Goal: Task Accomplishment & Management: Complete application form

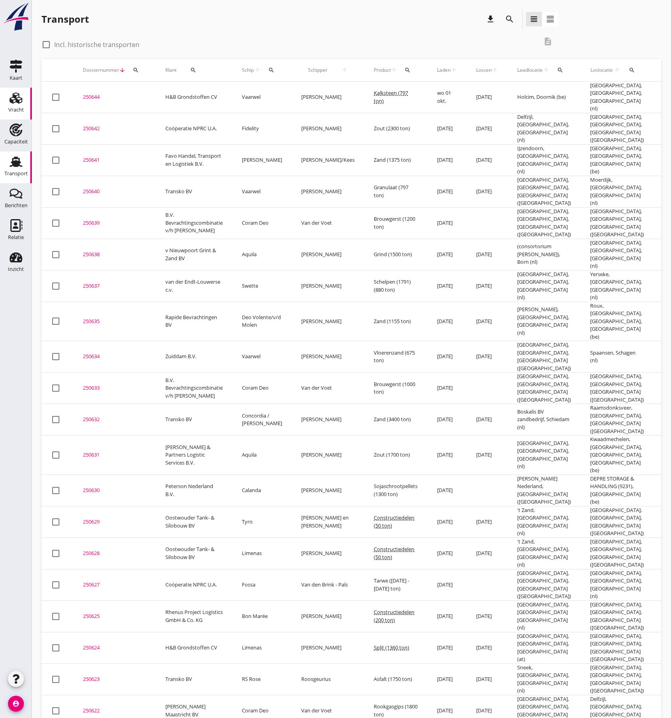
click at [25, 110] on link "Vracht Vracht" at bounding box center [16, 104] width 32 height 32
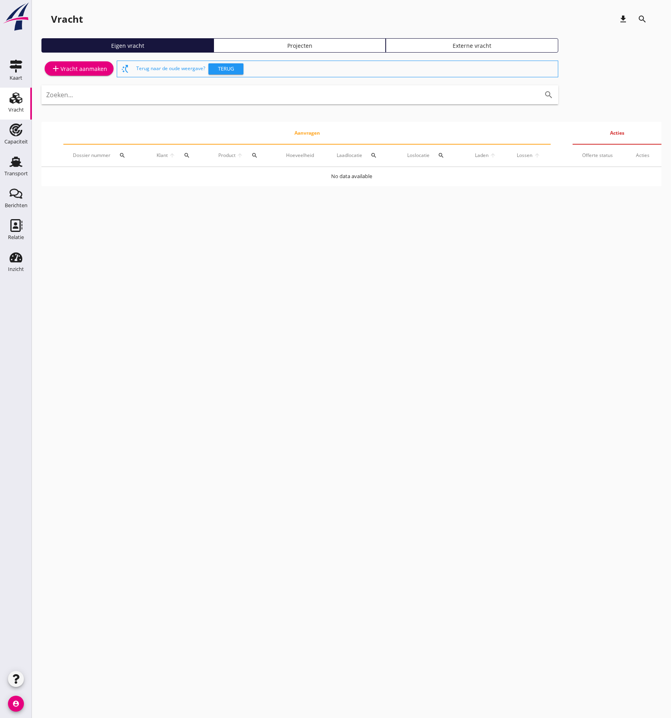
click at [83, 72] on div "add Vracht aanmaken" at bounding box center [79, 69] width 56 height 10
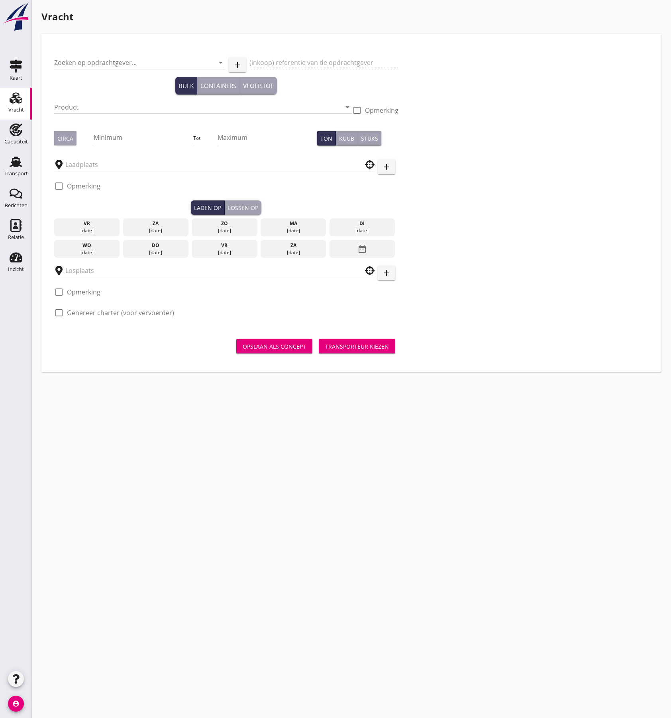
click at [92, 64] on input "Zoeken op opdrachtgever..." at bounding box center [128, 62] width 149 height 13
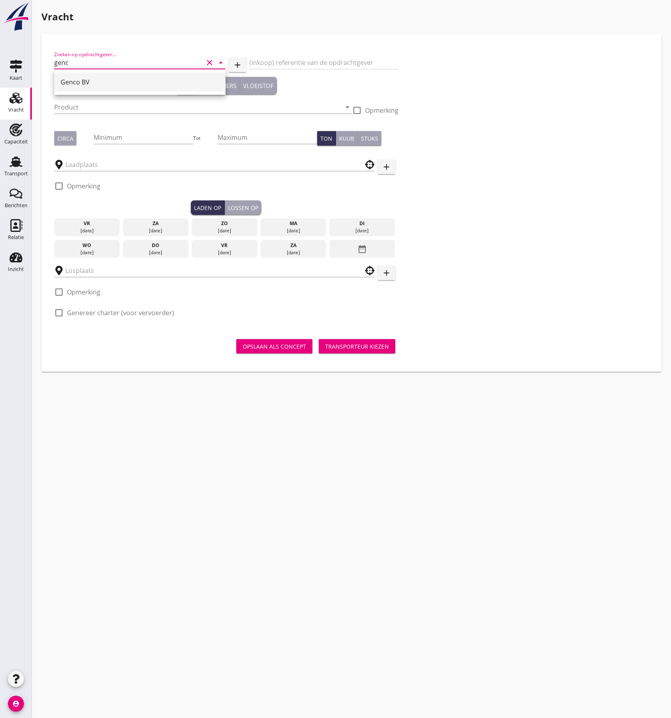
click at [88, 85] on div "Genco BV" at bounding box center [140, 82] width 158 height 10
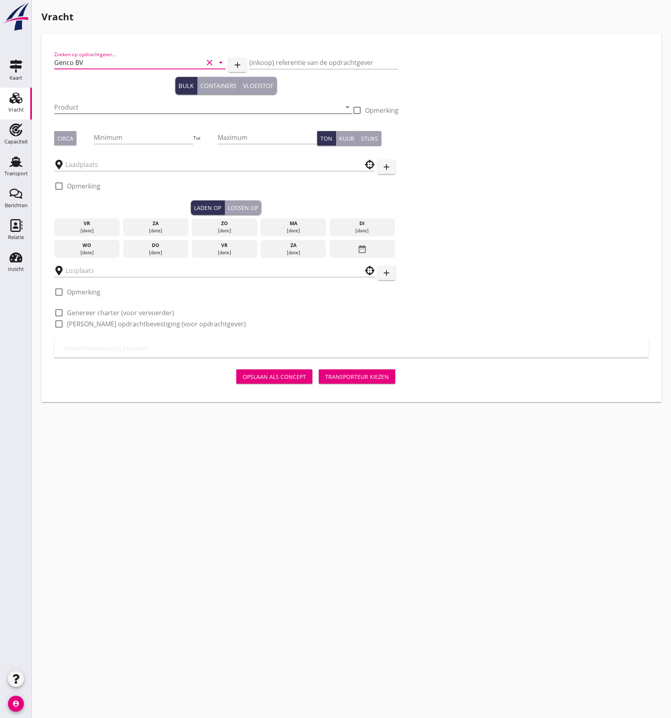
type input "Genco BV"
click at [75, 104] on input "Product" at bounding box center [197, 107] width 287 height 13
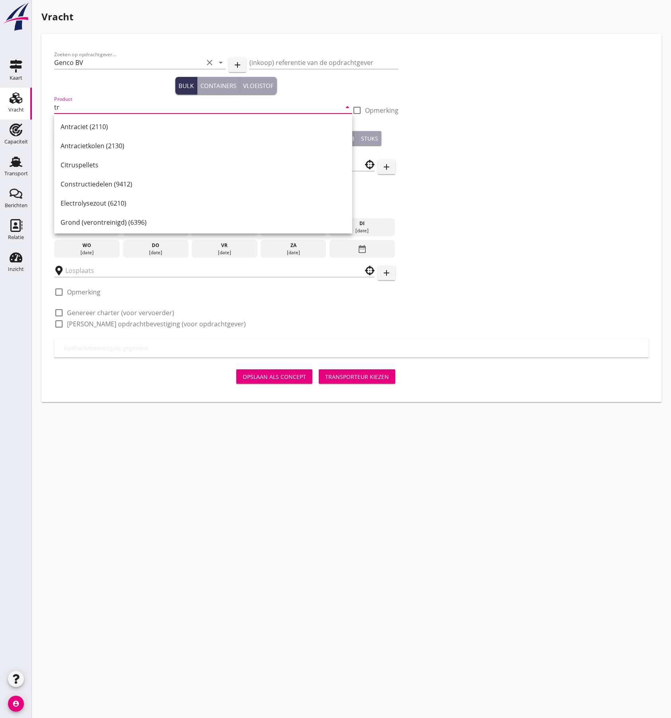
type input "t"
click at [80, 128] on div "Big Bags" at bounding box center [203, 127] width 285 height 10
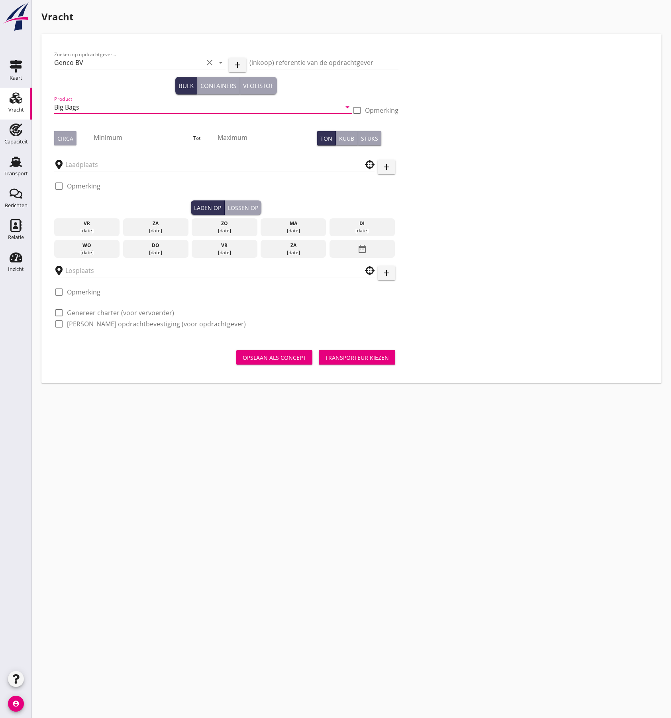
type input "Big Bags"
click at [355, 110] on div at bounding box center [357, 111] width 14 height 14
checkbox input "true"
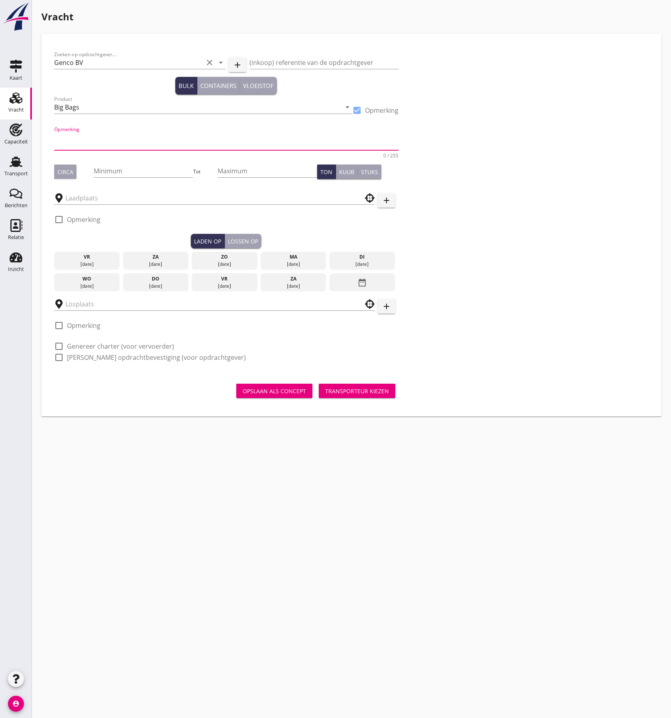
click at [126, 137] on textarea "Opmerking" at bounding box center [226, 140] width 344 height 19
paste textarea "(L-Threonine NON GMO)"
type textarea "(L-Threonine NON GMO)"
click at [70, 171] on div "Circa" at bounding box center [65, 172] width 16 height 8
click at [112, 171] on input "Minimum" at bounding box center [144, 170] width 100 height 13
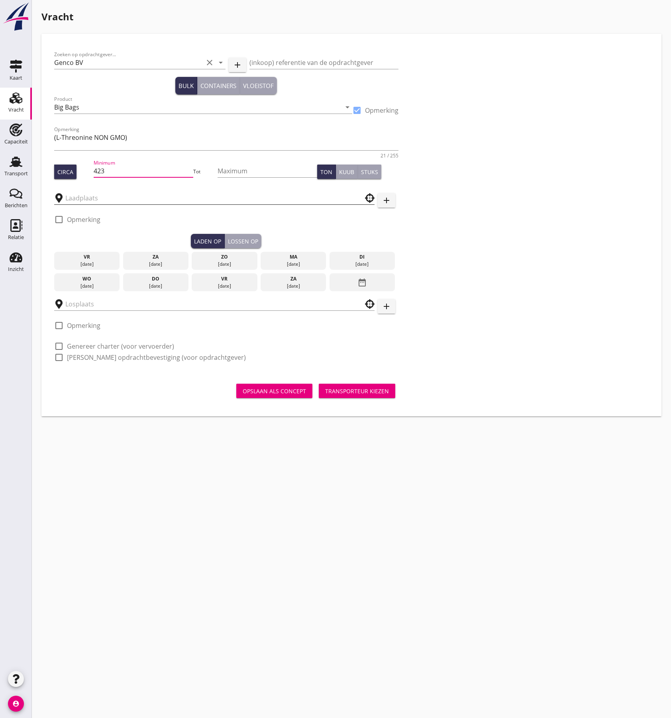
type input "423"
click at [84, 200] on input "text" at bounding box center [208, 198] width 287 height 13
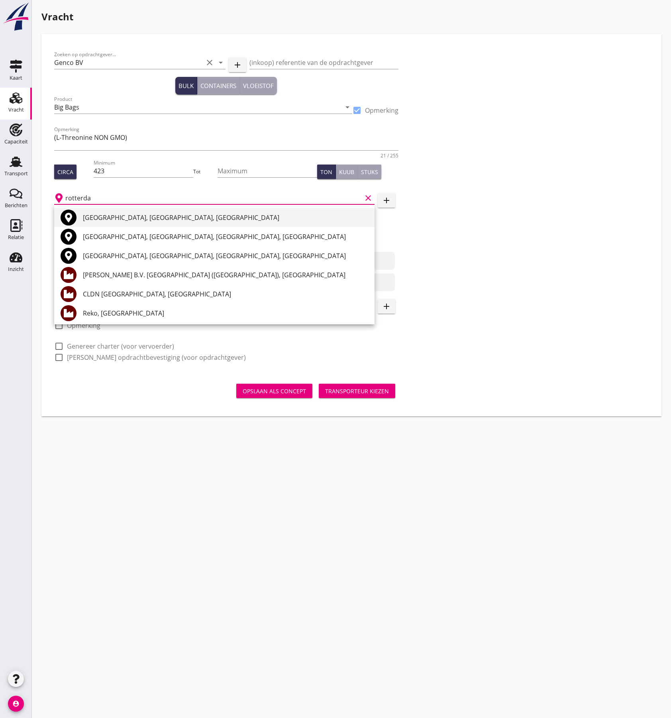
click at [123, 218] on div "[GEOGRAPHIC_DATA], [GEOGRAPHIC_DATA], [GEOGRAPHIC_DATA]" at bounding box center [225, 218] width 285 height 10
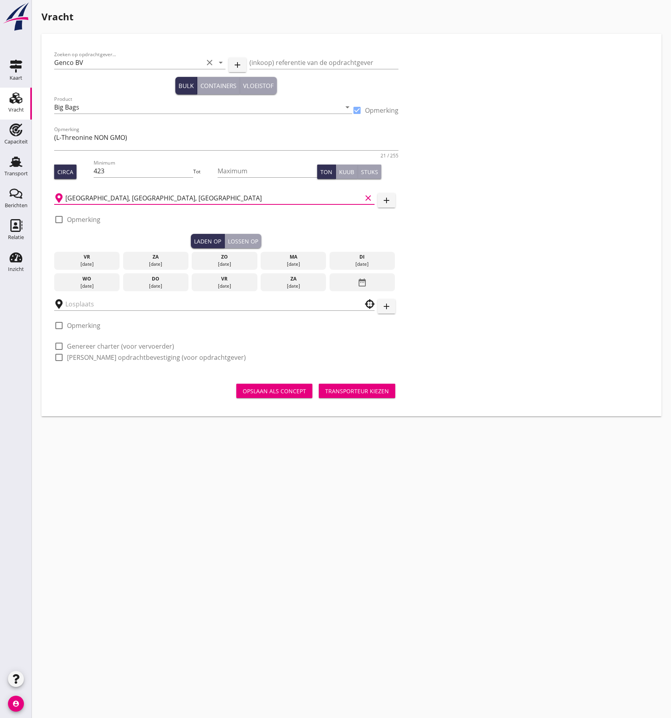
type input "[GEOGRAPHIC_DATA], [GEOGRAPHIC_DATA], [GEOGRAPHIC_DATA]"
click at [72, 220] on label "Opmerking" at bounding box center [83, 219] width 33 height 8
checkbox input "true"
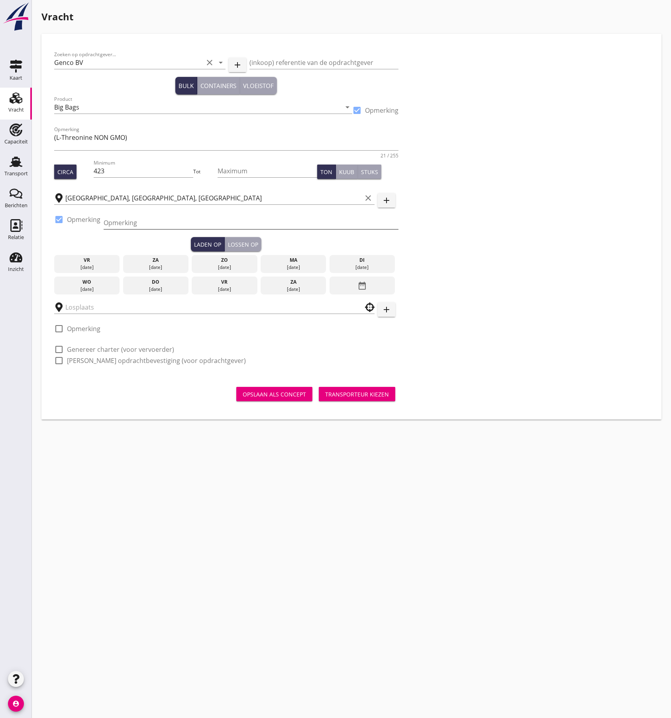
click at [127, 221] on input "Opmerking" at bounding box center [251, 222] width 295 height 13
paste input "0103420011"
type input "0103420011"
drag, startPoint x: 572, startPoint y: 233, endPoint x: 566, endPoint y: 232, distance: 6.4
click at [572, 232] on div "Zoeken op opdrachtgever... Genco BV clear arrow_drop_down add (inkoop) referent…" at bounding box center [351, 211] width 601 height 328
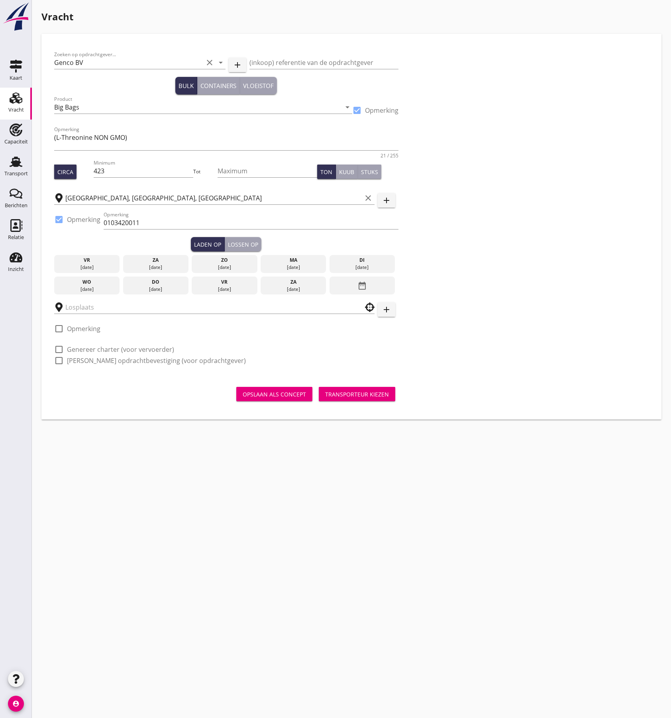
click at [295, 262] on div "ma" at bounding box center [293, 259] width 62 height 7
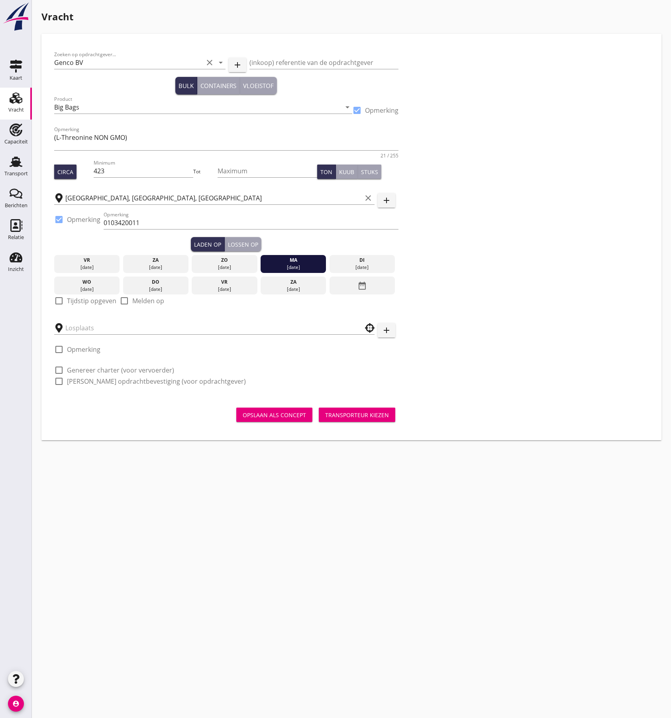
click at [84, 301] on label "Tijdstip opgeven" at bounding box center [91, 301] width 49 height 8
checkbox input "true"
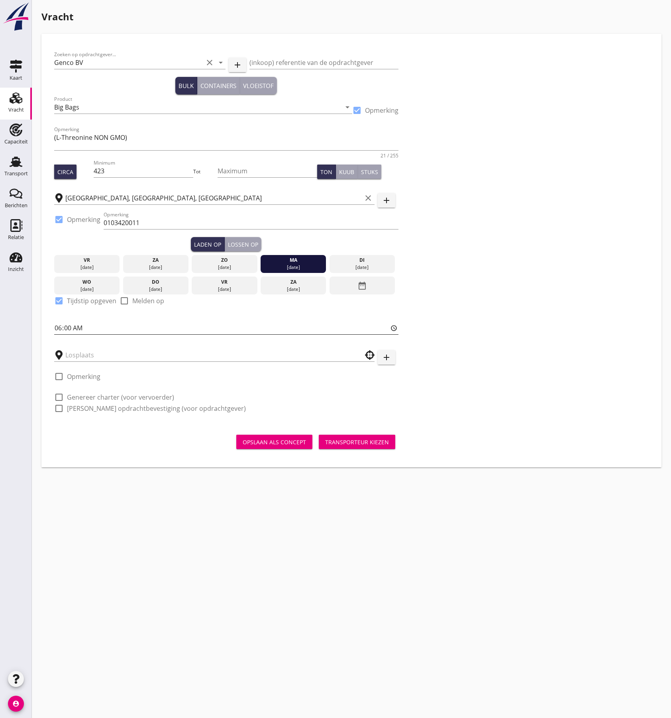
click at [61, 330] on input "06:00" at bounding box center [226, 327] width 344 height 13
type input "10:00"
click at [242, 244] on div "Lossen op" at bounding box center [243, 244] width 30 height 8
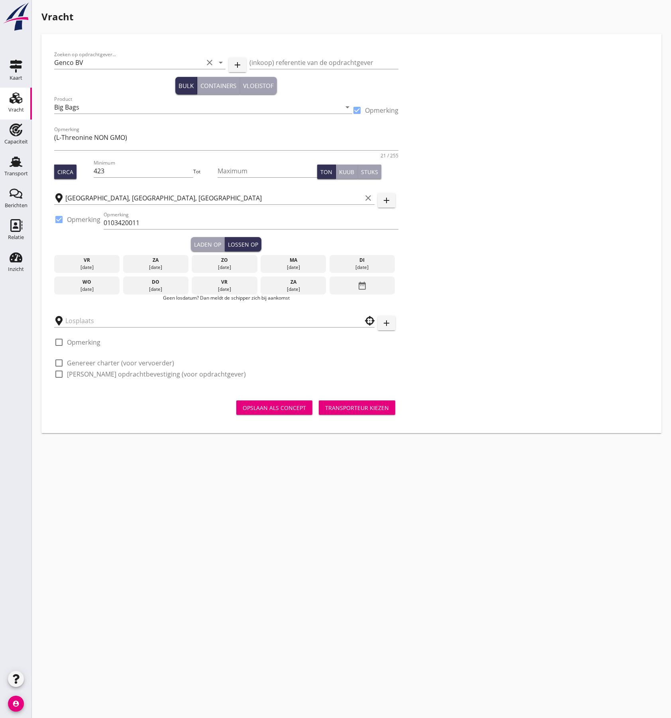
click at [349, 266] on div "[DATE]" at bounding box center [362, 267] width 62 height 7
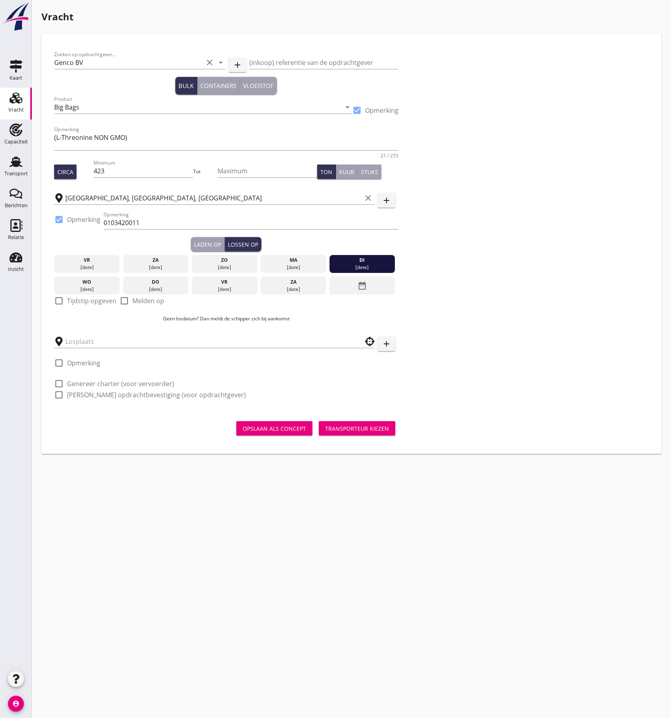
click at [76, 303] on label "Tijdstip opgeven" at bounding box center [91, 301] width 49 height 8
checkbox input "true"
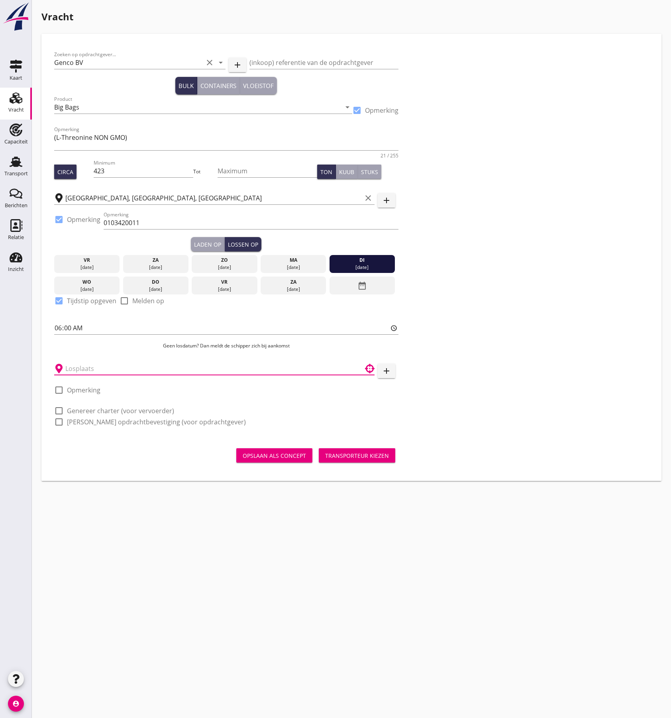
click at [102, 370] on input "text" at bounding box center [208, 368] width 287 height 13
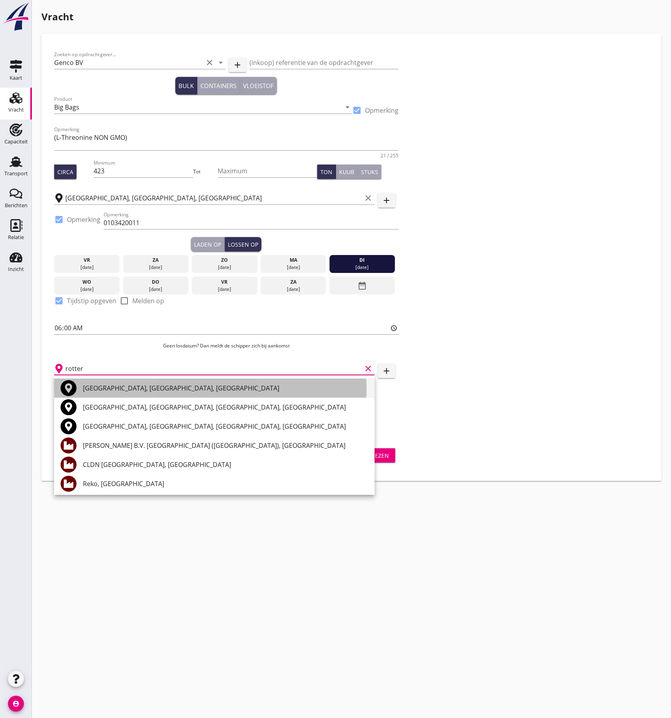
click at [99, 385] on div "[GEOGRAPHIC_DATA], [GEOGRAPHIC_DATA], [GEOGRAPHIC_DATA]" at bounding box center [225, 388] width 285 height 10
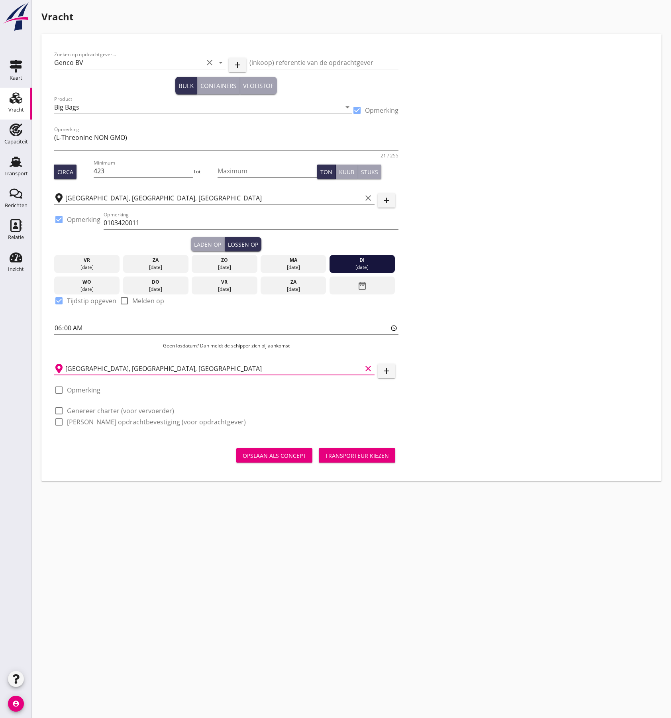
type input "[GEOGRAPHIC_DATA], [GEOGRAPHIC_DATA], [GEOGRAPHIC_DATA]"
click at [162, 222] on input "0103420011" at bounding box center [251, 222] width 295 height 13
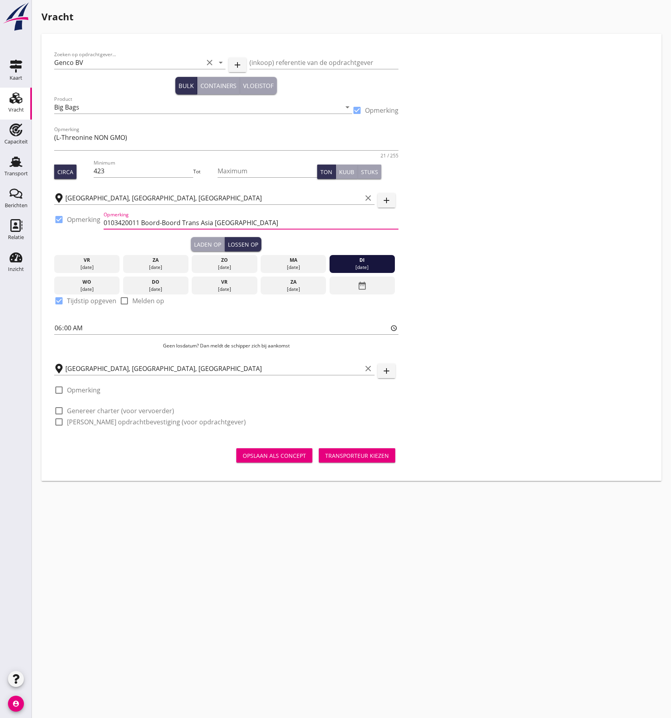
type input "0103420011 Boord-Boord Trans Asia [GEOGRAPHIC_DATA]"
click at [61, 410] on div at bounding box center [59, 411] width 14 height 14
checkbox input "true"
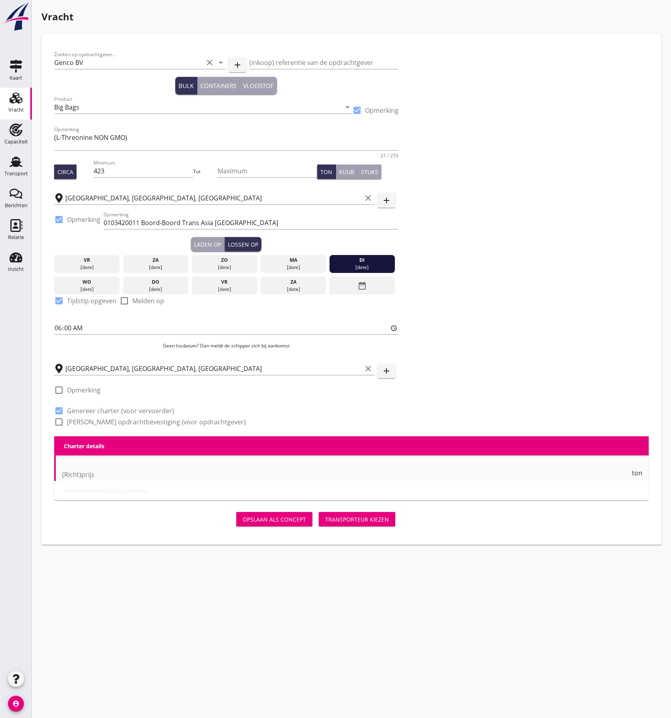
click at [59, 423] on div at bounding box center [59, 422] width 14 height 14
checkbox input "true"
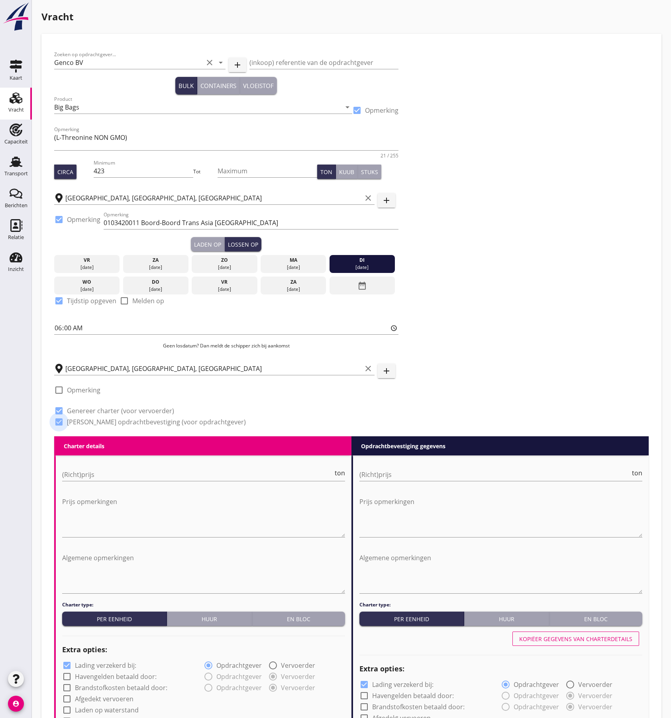
click at [61, 387] on div at bounding box center [59, 390] width 14 height 14
checkbox input "true"
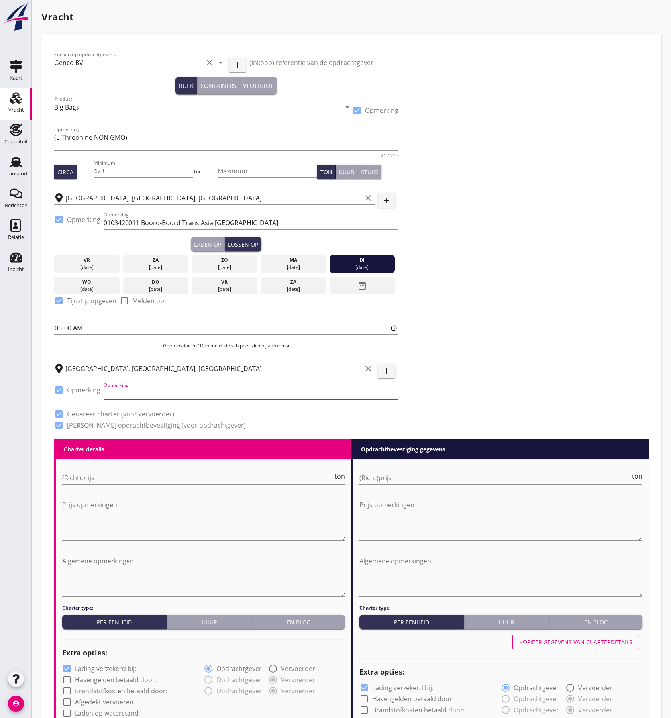
click at [128, 389] on input "Opmerking" at bounding box center [251, 393] width 295 height 13
paste input "[PERSON_NAME] B.V"
click at [192, 392] on input "[PERSON_NAME] B.V" at bounding box center [251, 393] width 295 height 13
paste input "[GEOGRAPHIC_DATA]"
type input "[PERSON_NAME] B.V [GEOGRAPHIC_DATA]"
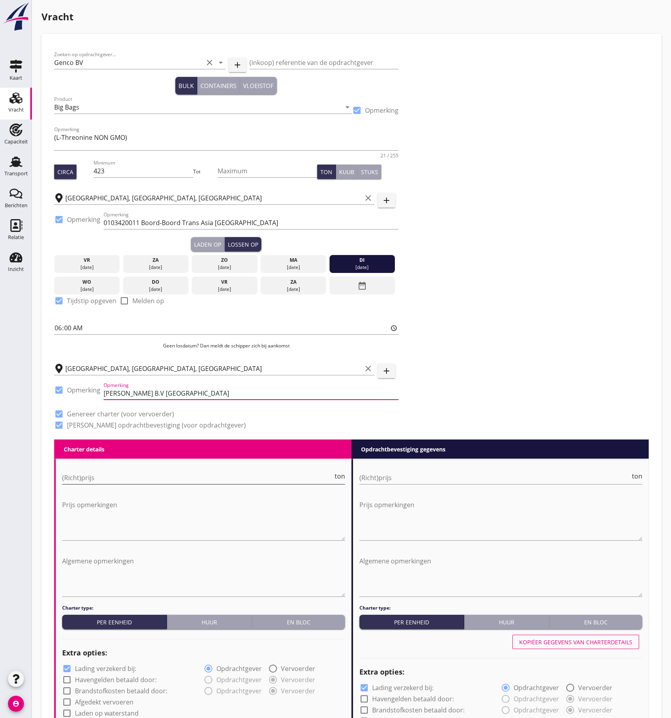
click at [141, 481] on input "(Richt)prijs" at bounding box center [197, 477] width 271 height 13
click at [308, 617] on button "En bloc" at bounding box center [298, 621] width 93 height 14
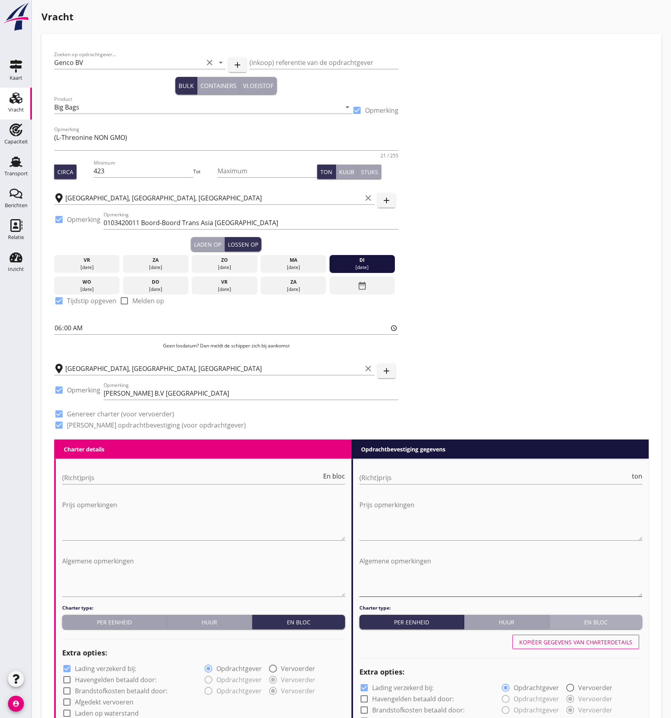
click at [587, 623] on div "En bloc" at bounding box center [595, 622] width 86 height 8
click at [72, 476] on input "(Richt)prijs" at bounding box center [191, 477] width 259 height 13
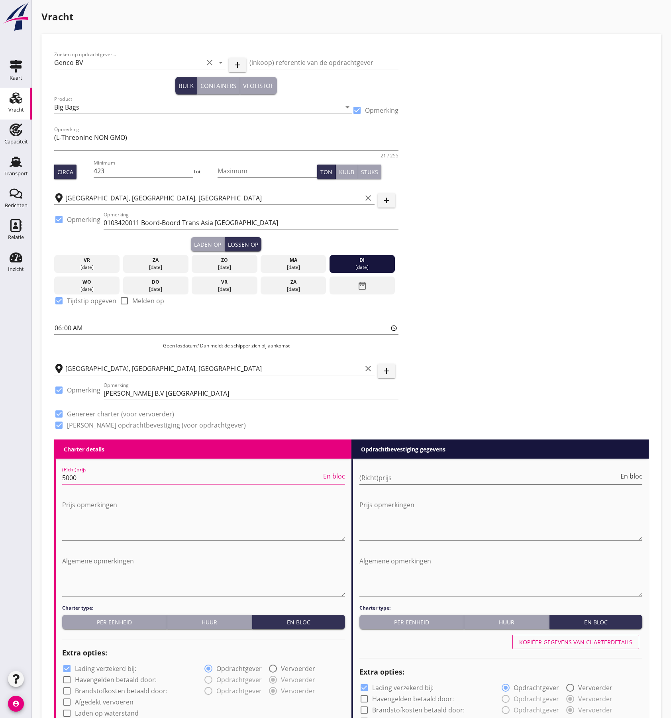
type input "5000"
click at [383, 477] on input "(Richt)prijs" at bounding box center [488, 477] width 259 height 13
type input "5250"
click at [448, 363] on div "Zoeken op opdrachtgever... Genco BV clear arrow_drop_down add (inkoop) referent…" at bounding box center [351, 243] width 601 height 393
click at [253, 394] on input "[PERSON_NAME] B.V [GEOGRAPHIC_DATA]" at bounding box center [251, 393] width 295 height 13
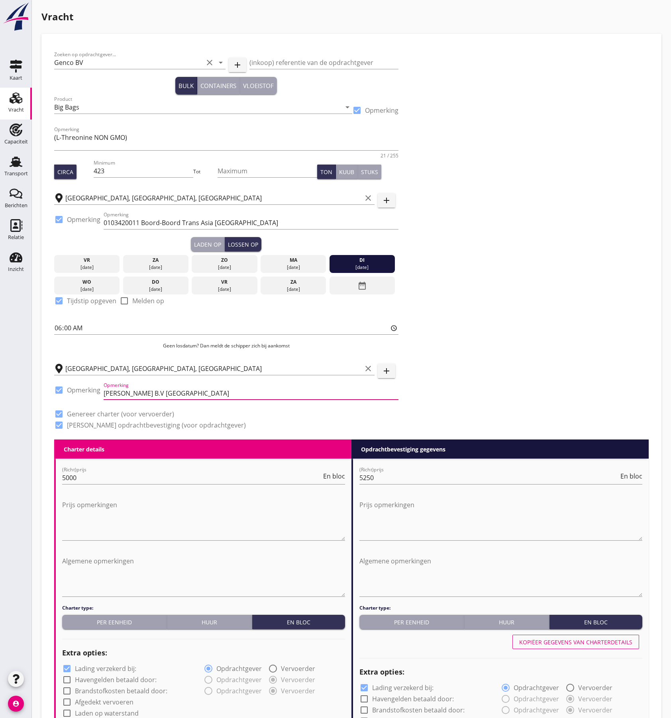
paste input "0102992121"
type input "[PERSON_NAME] B.V Mississippihaven 0102992121"
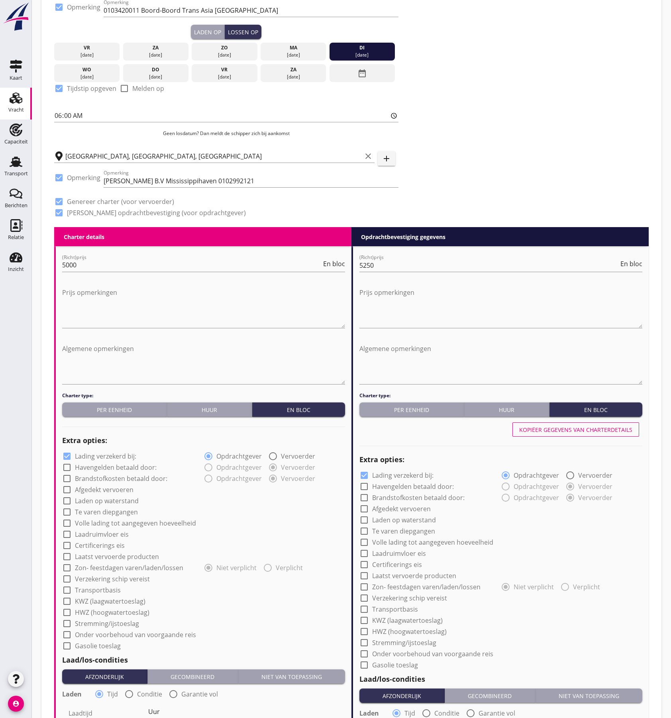
scroll to position [319, 0]
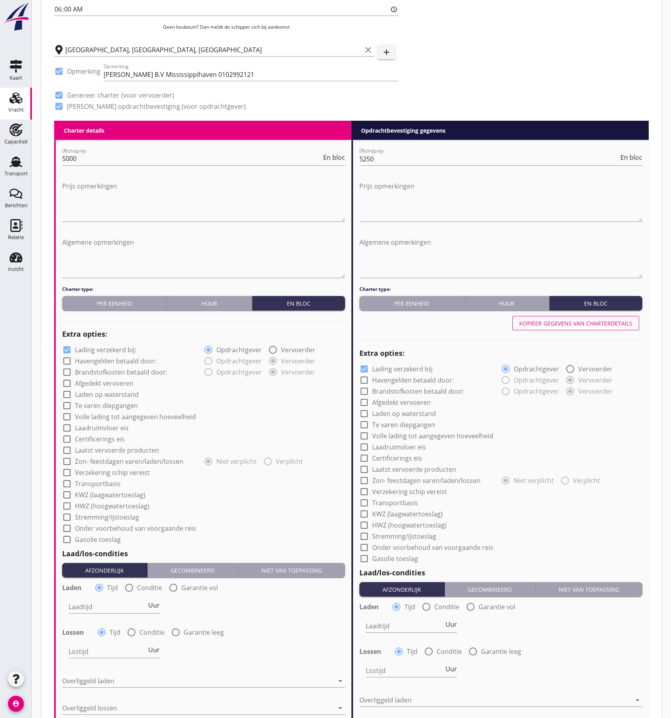
click at [68, 381] on div at bounding box center [67, 383] width 14 height 14
checkbox input "true"
click at [67, 471] on div at bounding box center [67, 473] width 14 height 14
checkbox input "true"
click at [66, 480] on div at bounding box center [67, 484] width 14 height 14
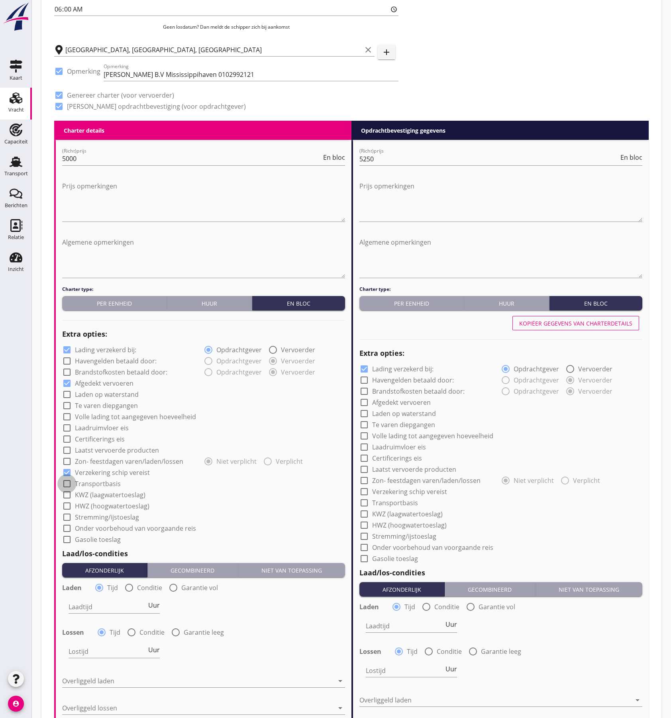
checkbox input "true"
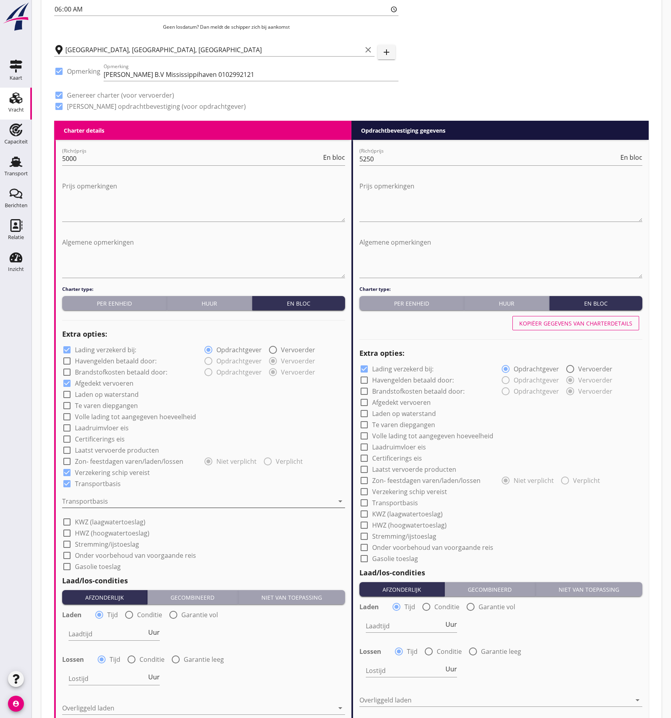
click at [104, 501] on div at bounding box center [198, 501] width 272 height 13
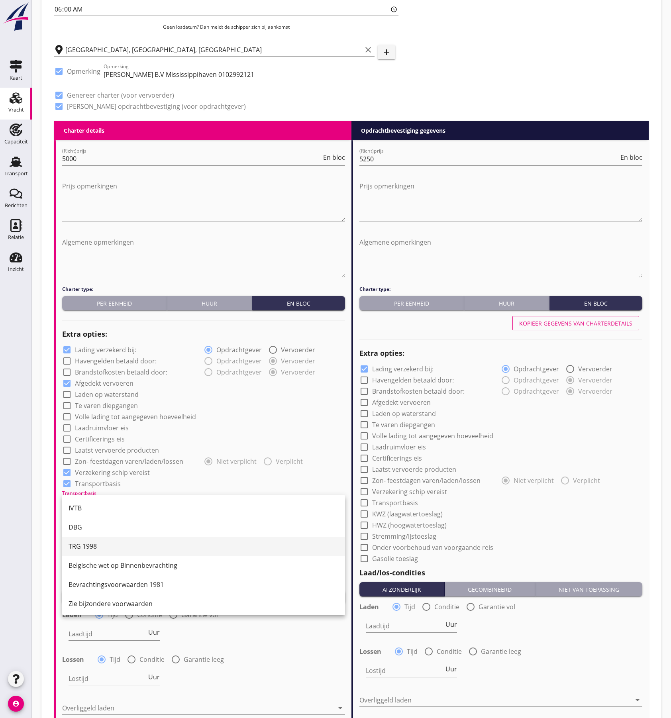
scroll to position [21, 0]
click at [102, 598] on div "CMNI m.u.v. Art 25, lid 2." at bounding box center [203, 602] width 270 height 10
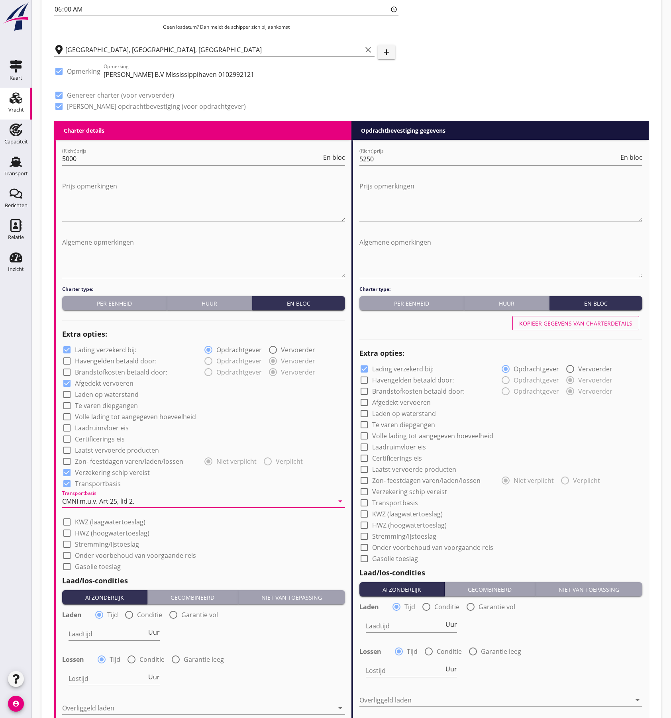
click at [67, 351] on div at bounding box center [67, 350] width 14 height 14
checkbox input "false"
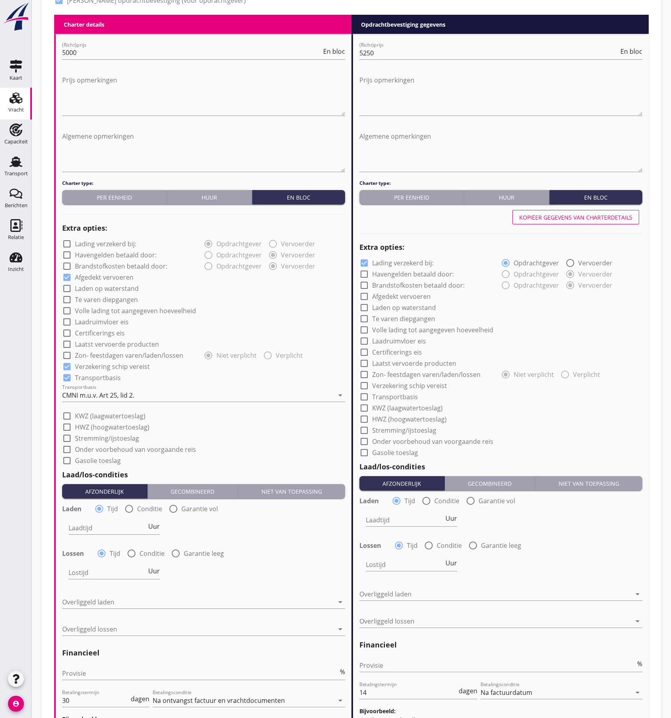
scroll to position [478, 0]
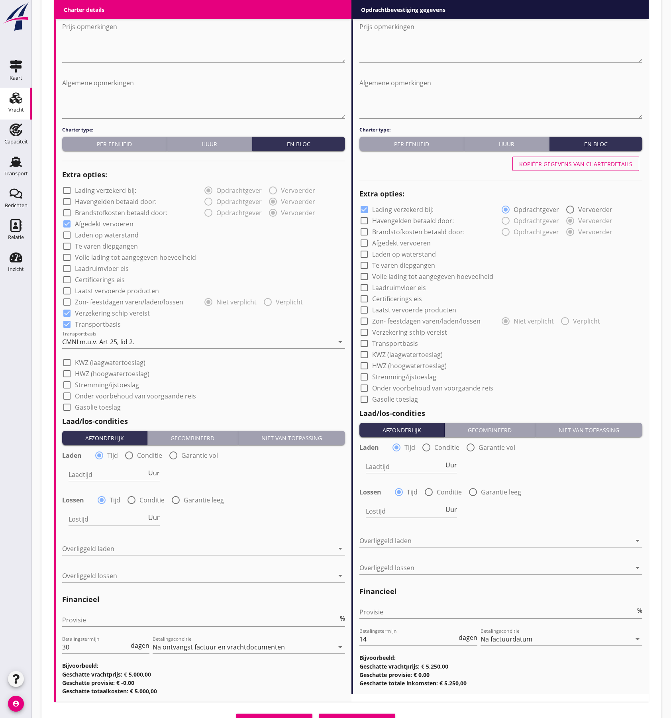
click at [99, 475] on input "Laadtijd" at bounding box center [107, 474] width 78 height 13
type input "24"
click at [274, 400] on div "check_box_outline_blank Onder voorbehoud van voorgaande reis" at bounding box center [203, 394] width 283 height 11
click at [131, 503] on div at bounding box center [132, 500] width 14 height 14
radio input "false"
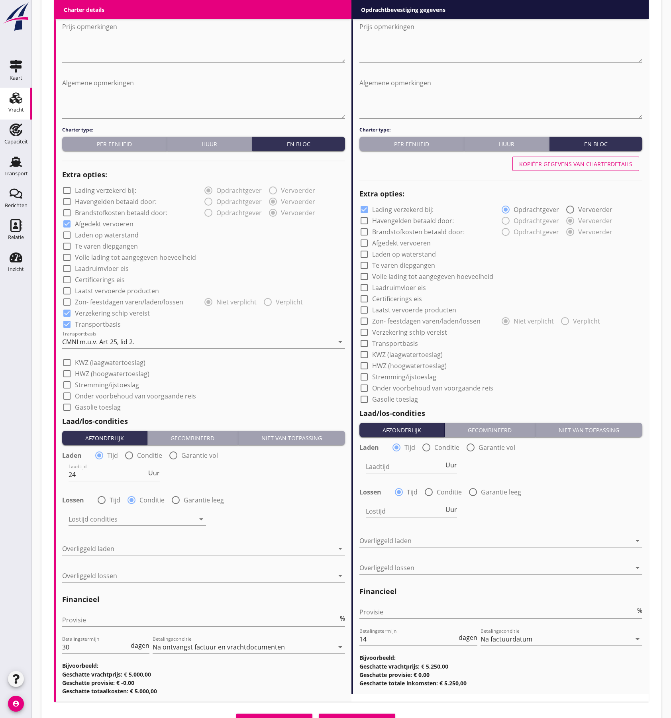
click at [124, 516] on div at bounding box center [131, 519] width 126 height 13
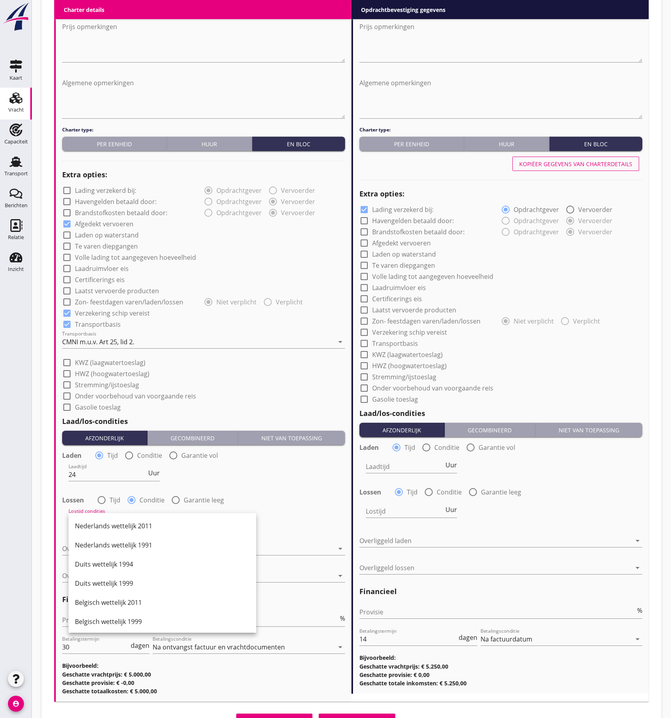
click at [177, 496] on div at bounding box center [176, 500] width 14 height 14
radio input "false"
radio input "true"
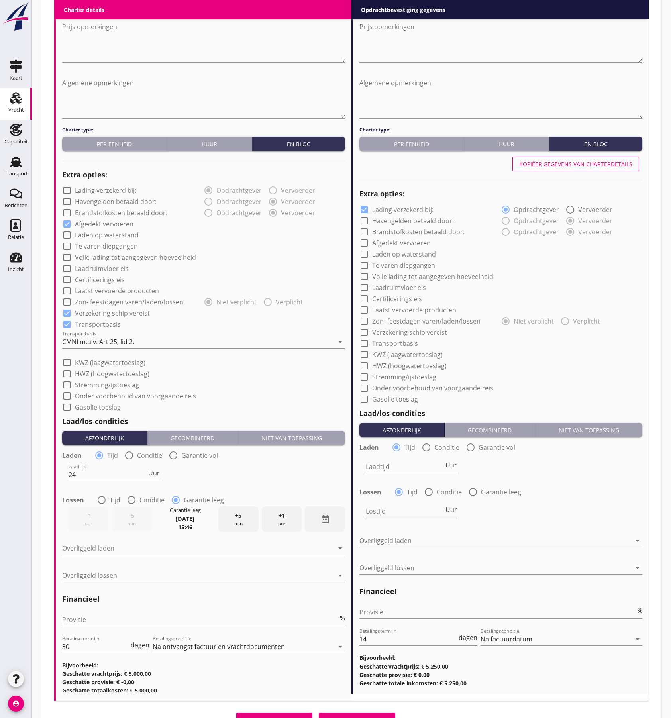
click at [311, 515] on div "date_range" at bounding box center [325, 518] width 40 height 25
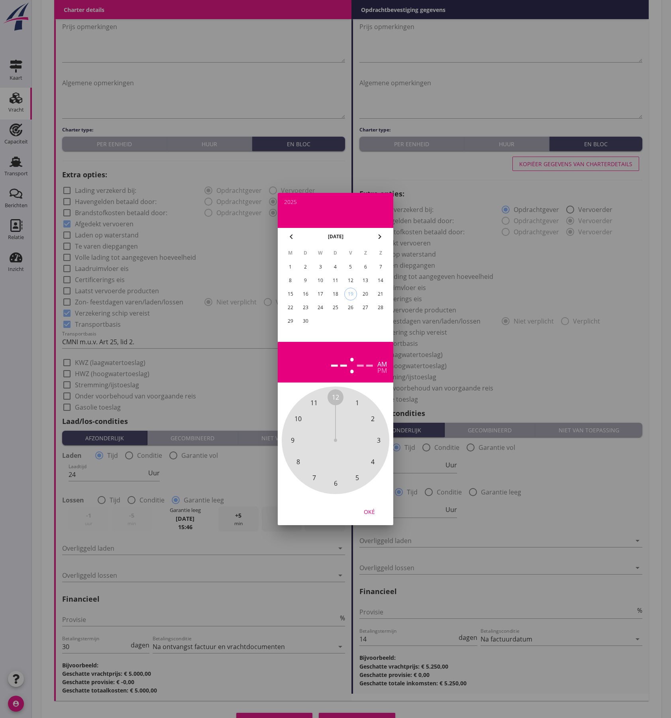
click at [323, 308] on div "24" at bounding box center [320, 307] width 13 height 13
click at [317, 402] on span "11" at bounding box center [313, 403] width 7 height 10
click at [328, 397] on div "00 05 10 15 20 25 30 35 40 45 50 55" at bounding box center [335, 440] width 86 height 86
click at [327, 399] on div at bounding box center [331, 419] width 10 height 41
click at [330, 397] on div "00 05 10 15 20 25 30 35 40 45 50 55" at bounding box center [335, 440] width 86 height 86
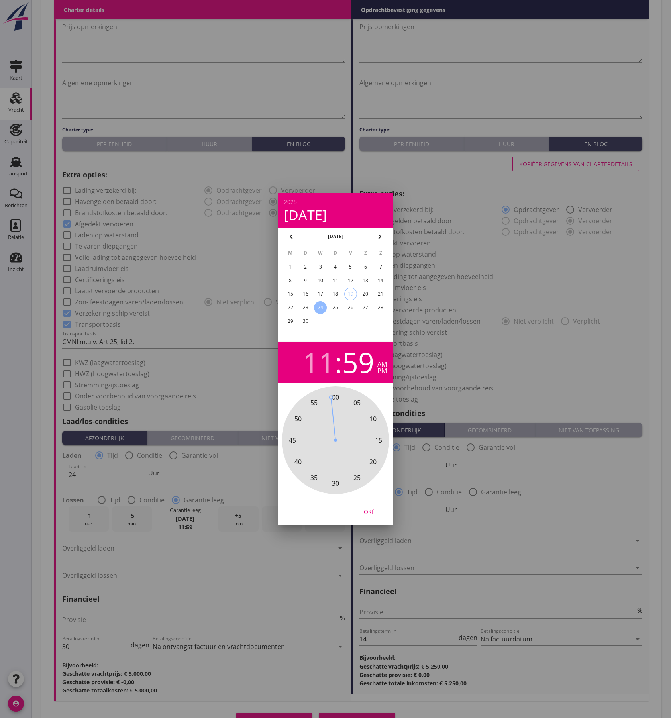
click at [378, 371] on div "pm" at bounding box center [382, 370] width 10 height 6
click at [370, 509] on div "Oké" at bounding box center [369, 511] width 22 height 8
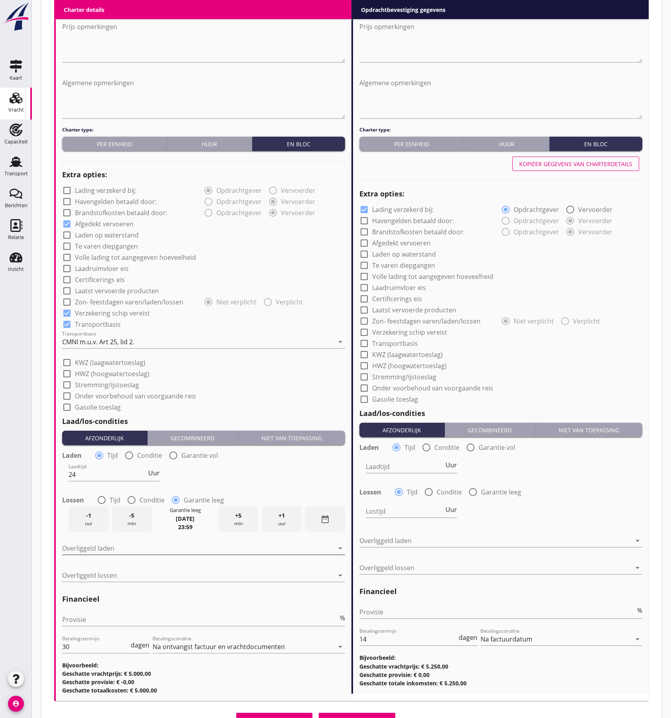
click at [139, 548] on div at bounding box center [198, 548] width 272 height 13
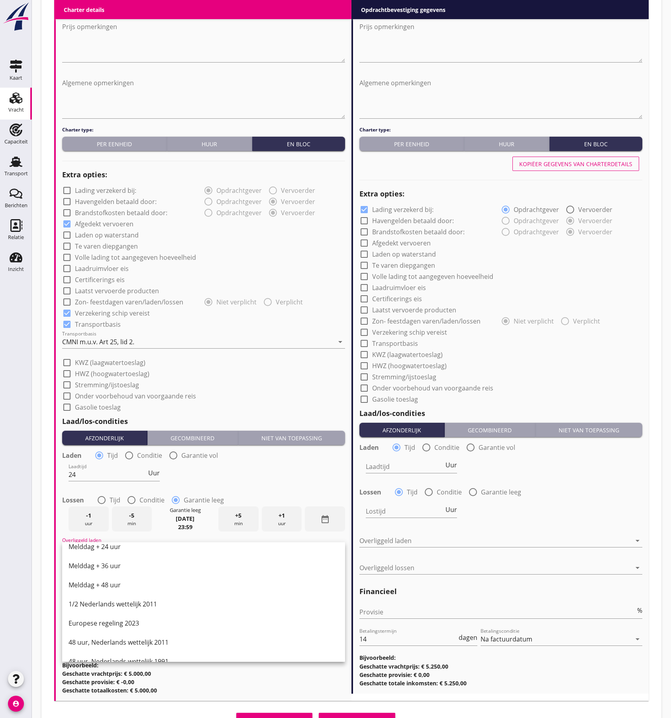
scroll to position [403, 0]
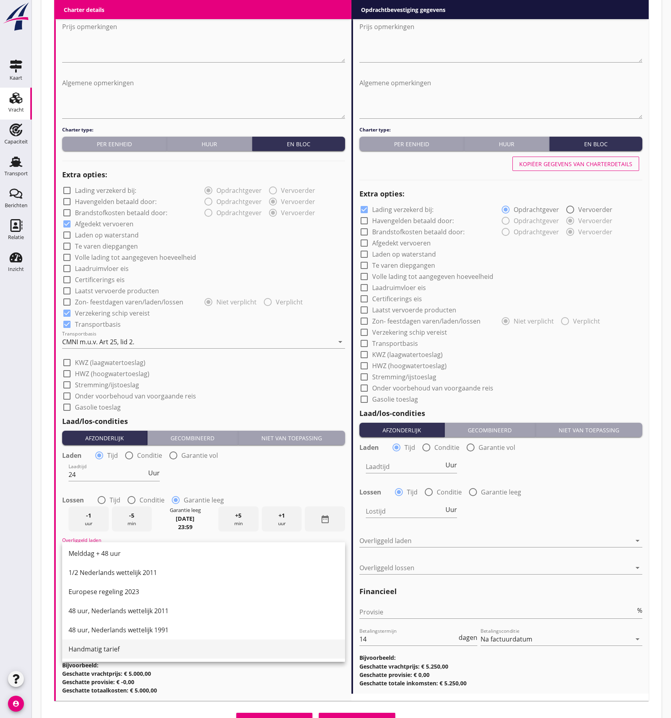
click at [135, 645] on div "Handmatig tarief" at bounding box center [203, 649] width 270 height 10
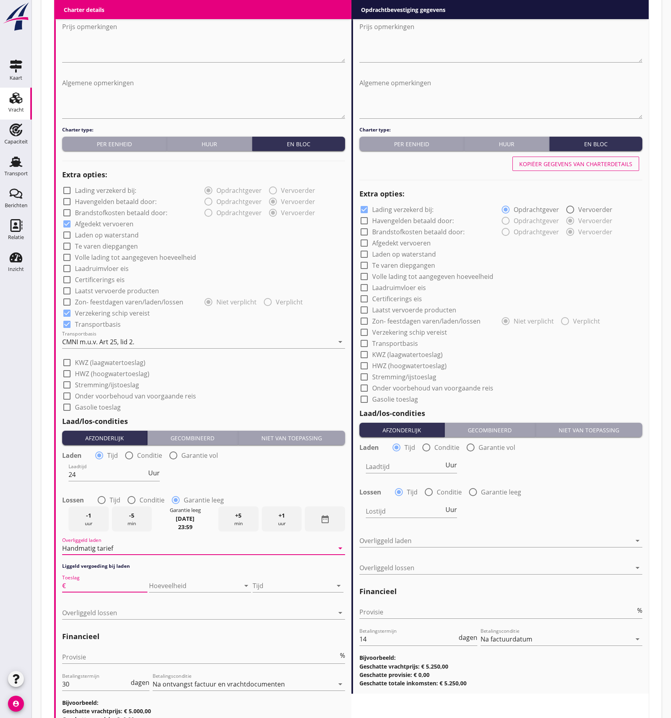
click at [119, 587] on input "Toeslag" at bounding box center [107, 585] width 80 height 13
type input "35"
click at [162, 585] on div at bounding box center [189, 585] width 80 height 13
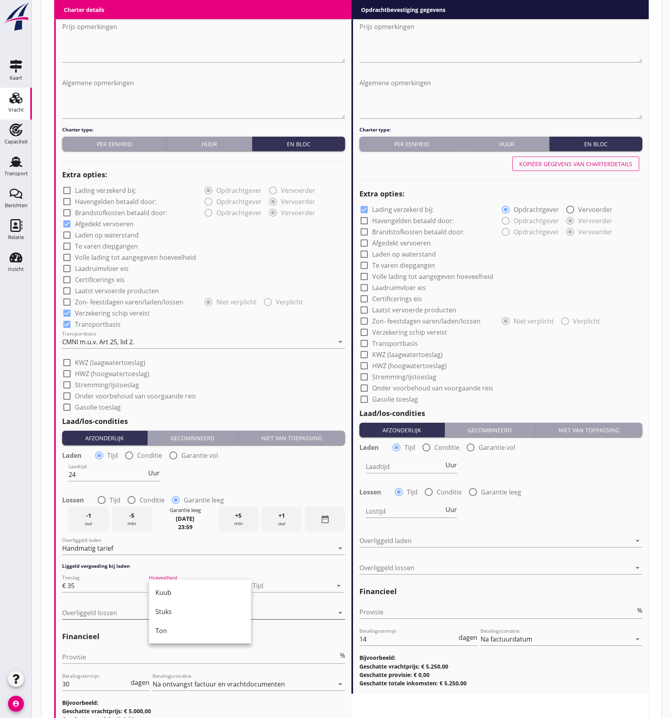
click at [189, 609] on div "Stuks" at bounding box center [199, 612] width 89 height 10
click at [271, 587] on div at bounding box center [295, 585] width 74 height 13
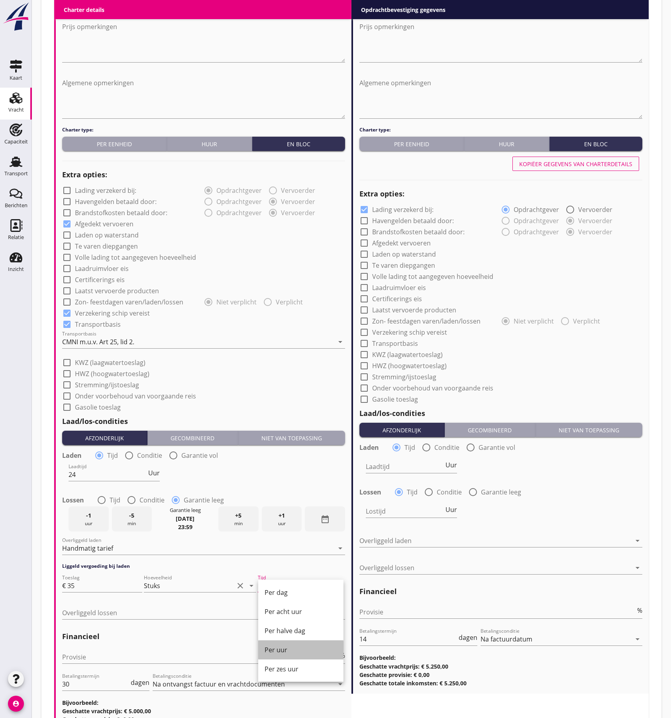
click at [279, 648] on div "Per uur" at bounding box center [300, 650] width 72 height 10
click at [152, 611] on div at bounding box center [198, 612] width 272 height 13
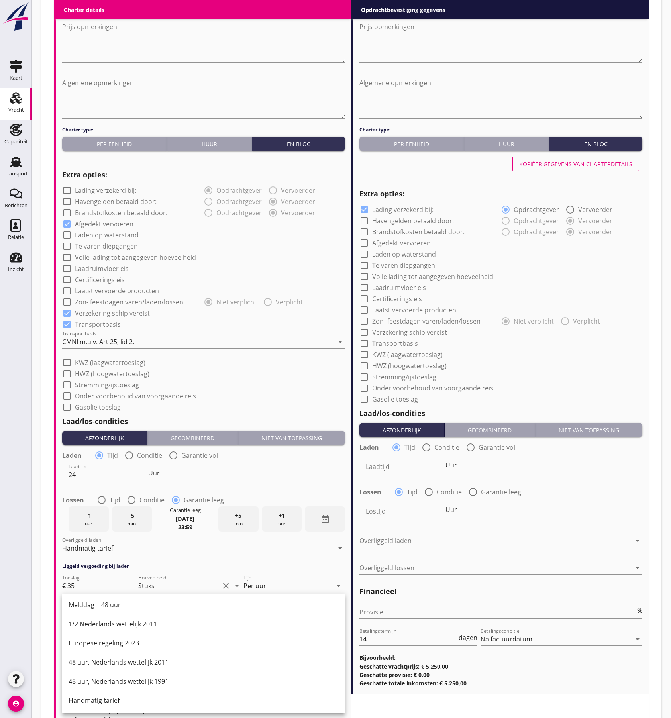
click at [126, 700] on div "Handmatig tarief" at bounding box center [203, 700] width 270 height 10
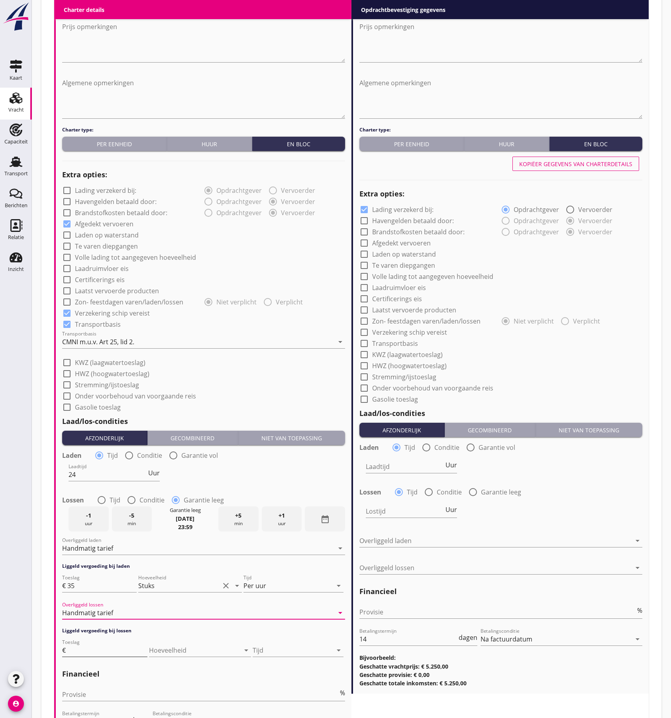
click at [88, 647] on input "Toeslag" at bounding box center [107, 650] width 80 height 13
type input "35"
click at [188, 654] on div at bounding box center [189, 650] width 80 height 13
click at [174, 678] on div "Stuks" at bounding box center [199, 676] width 89 height 10
click at [273, 647] on div at bounding box center [295, 650] width 74 height 13
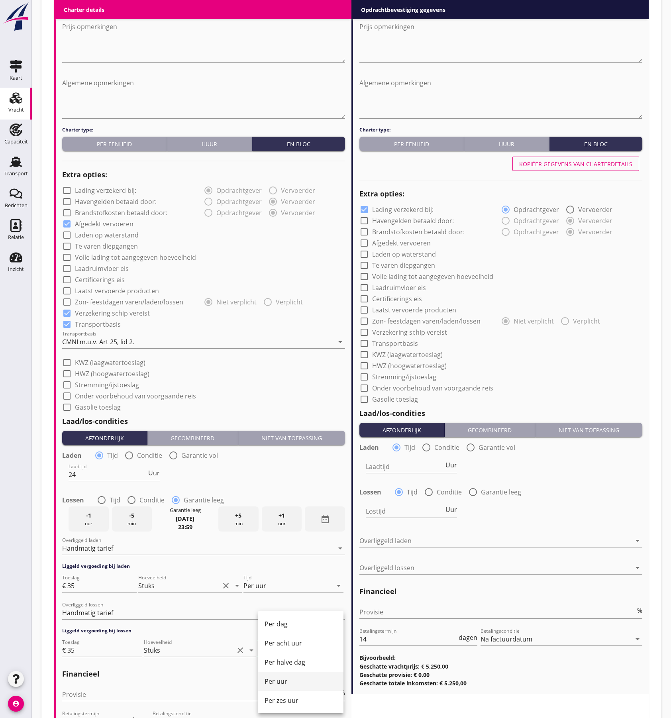
click at [278, 681] on div "Per uur" at bounding box center [300, 681] width 72 height 10
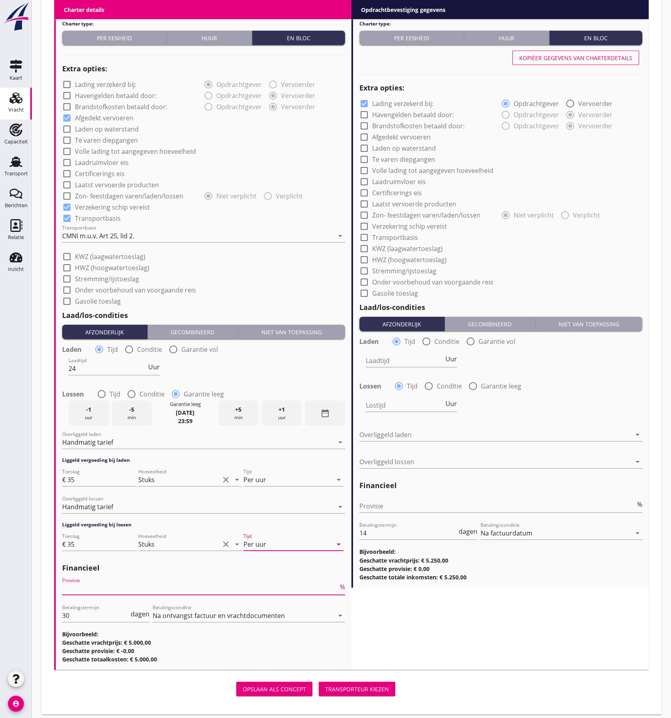
click at [96, 589] on input "Provisie" at bounding box center [200, 588] width 276 height 13
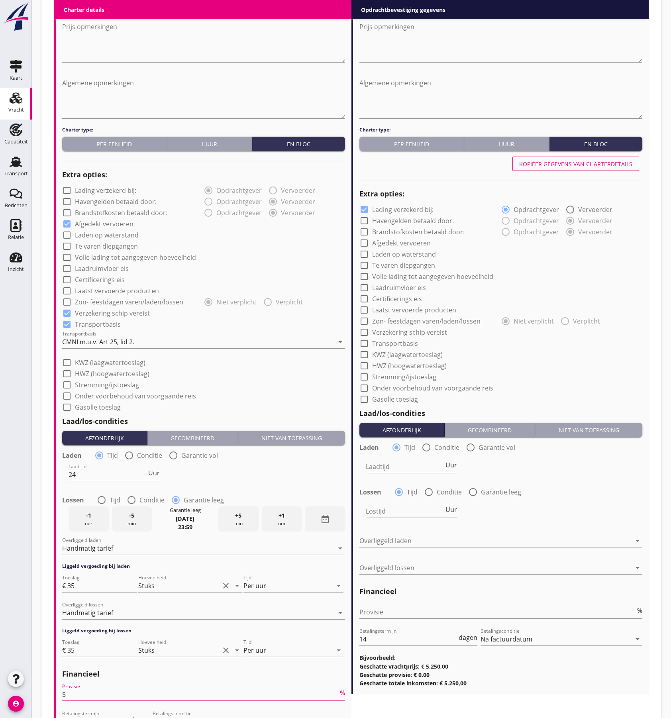
type input "5"
click at [568, 164] on div "Kopiëer gegevens van charterdetails" at bounding box center [575, 164] width 113 height 8
checkbox input "false"
checkbox input "true"
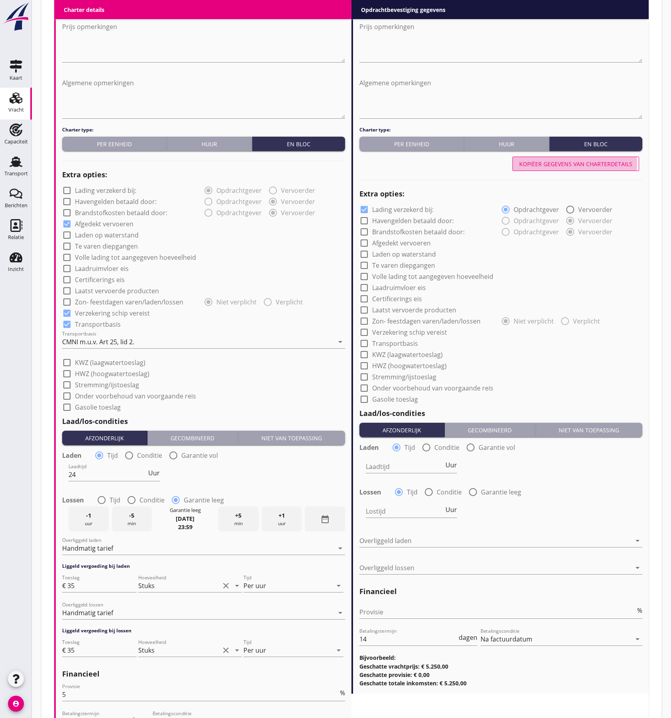
checkbox input "true"
type input "24"
radio input "false"
radio input "true"
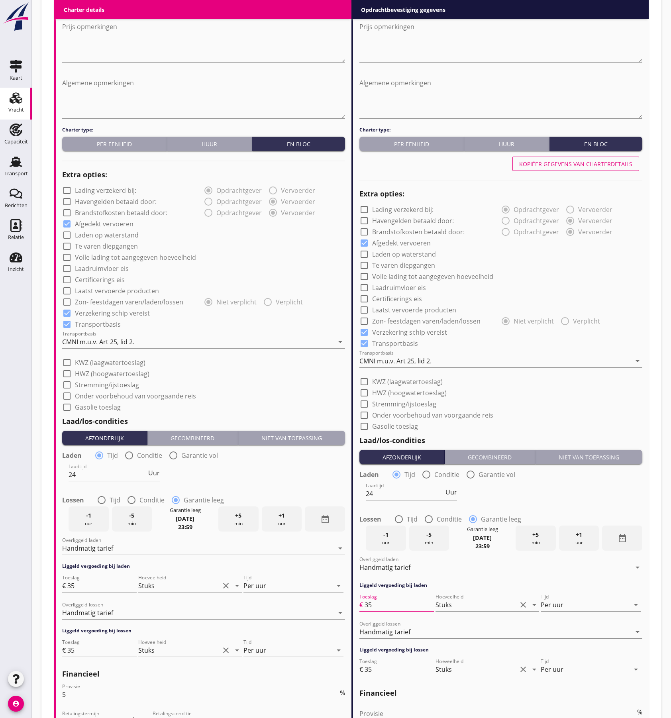
drag, startPoint x: 373, startPoint y: 604, endPoint x: 362, endPoint y: 604, distance: 10.8
click at [362, 604] on div "Toeslag € 35" at bounding box center [396, 604] width 74 height 13
type input "50"
click at [378, 671] on input "35" at bounding box center [398, 669] width 69 height 13
type input "3"
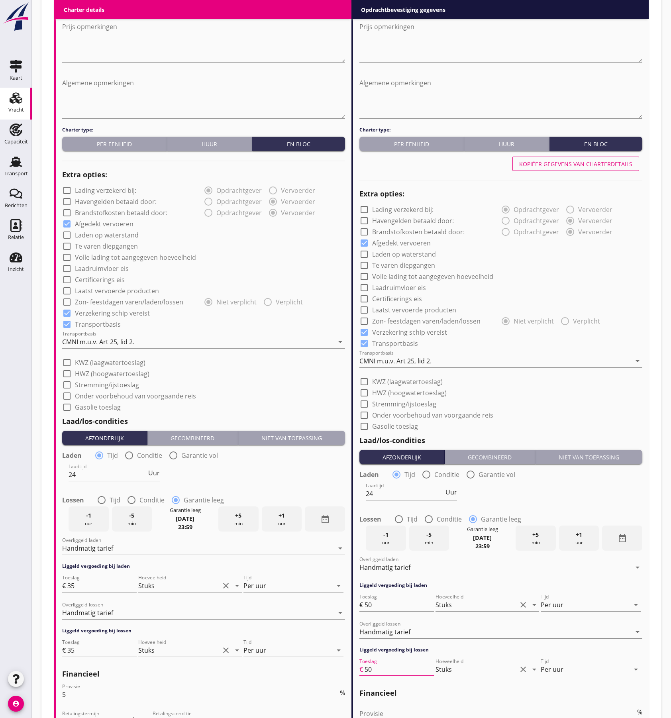
type input "50"
click at [561, 389] on div "check_box_outline_blank HWZ (hoogwatertoeslag)" at bounding box center [500, 391] width 283 height 11
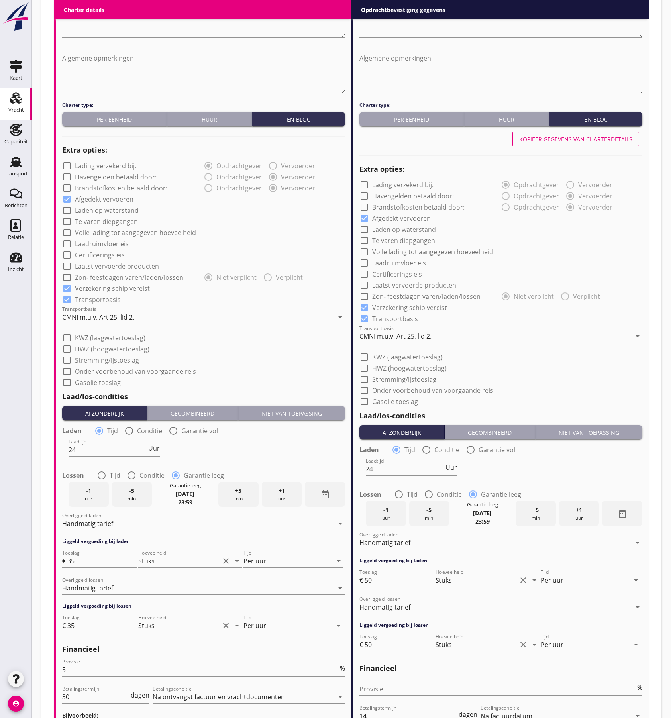
scroll to position [397, 0]
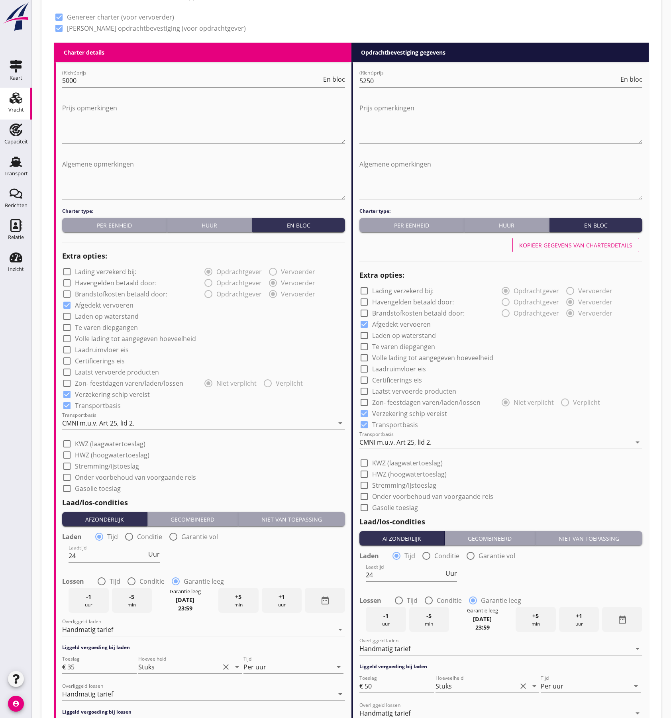
click at [118, 169] on textarea "Algemene opmerkingen" at bounding box center [203, 179] width 283 height 42
paste textarea "2 partijen. het kan zijn dat het schip een keer van de zeeboot af moet."
type textarea "2 partijen. het kan zijn dat het schip een keer van de zeeboot af moet."
click at [376, 162] on textarea "Algemene opmerkingen" at bounding box center [500, 179] width 283 height 42
paste textarea "2 partijen. het kan zijn dat het schip een keer van de zeeboot af moet."
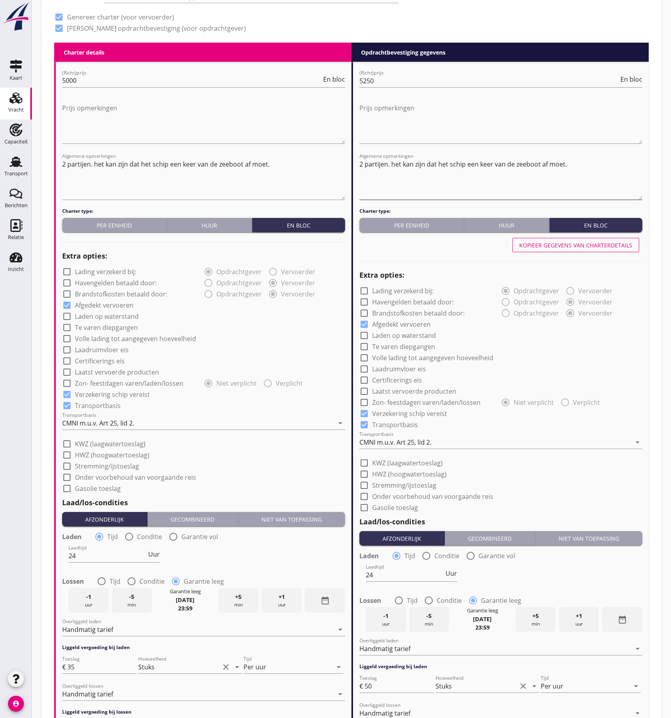
click at [566, 163] on textarea "2 partijen. het kan zijn dat het schip een keer van de zeeboot af moet." at bounding box center [500, 179] width 283 height 42
paste textarea "gecombineerde laad en lostijd [DATE] 23.59 garantie leeg"
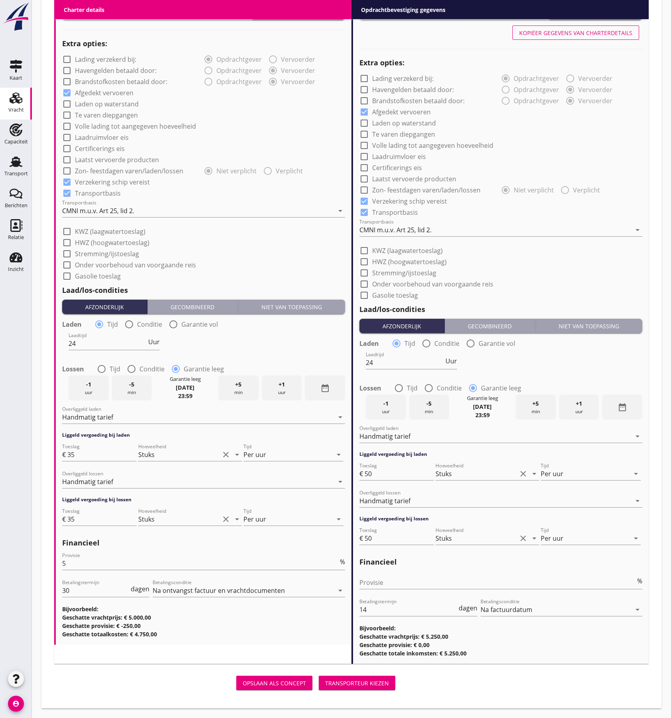
type textarea "2 partijen. het kan zijn dat het schip een keer van de zeeboot af moet. gecombi…"
click at [346, 680] on div "Transporteur kiezen" at bounding box center [357, 683] width 64 height 8
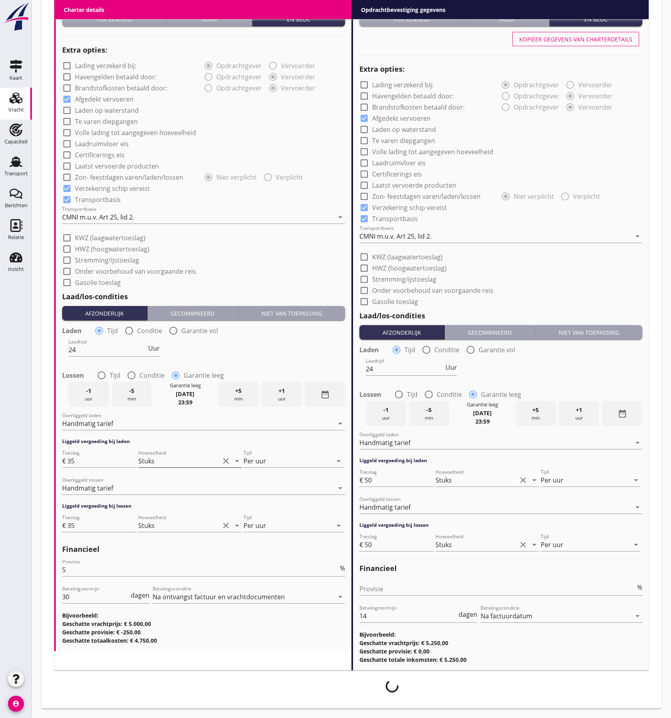
scroll to position [603, 0]
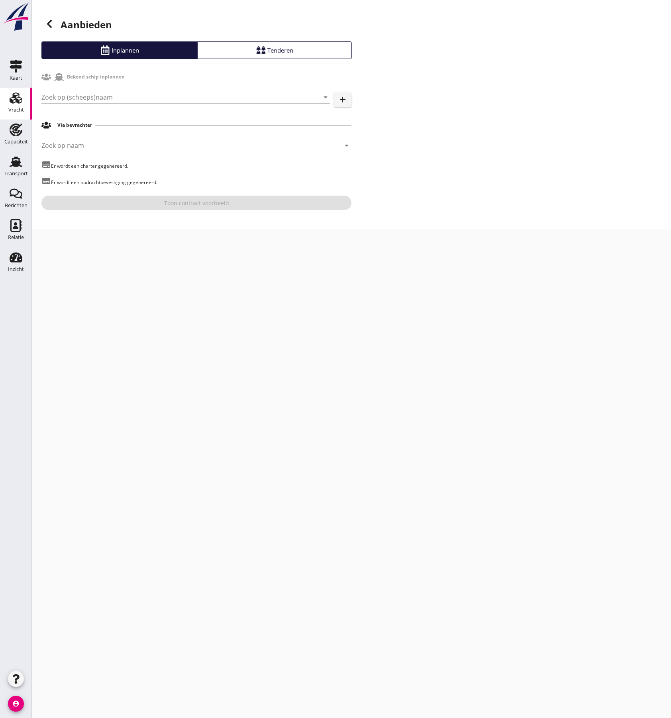
click at [142, 101] on input "Zoek op (scheeps)naam" at bounding box center [174, 97] width 266 height 13
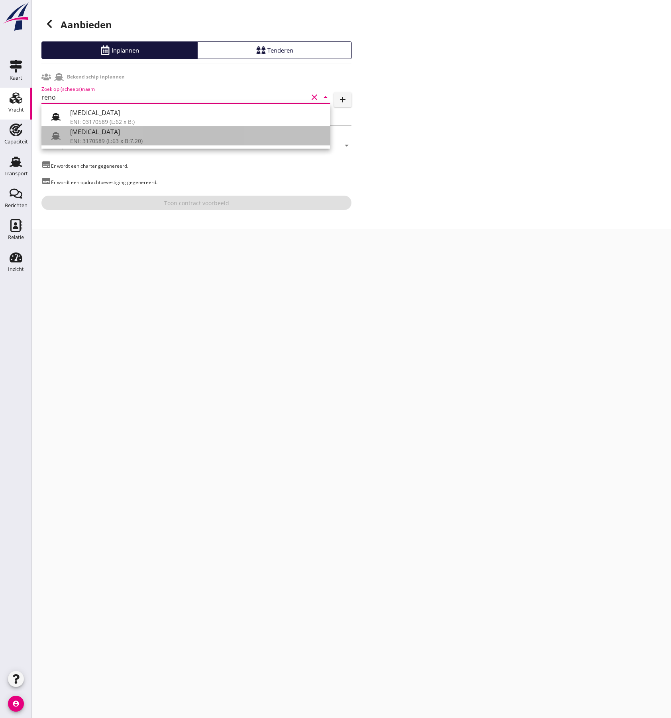
click at [101, 134] on div "[MEDICAL_DATA]" at bounding box center [197, 132] width 254 height 10
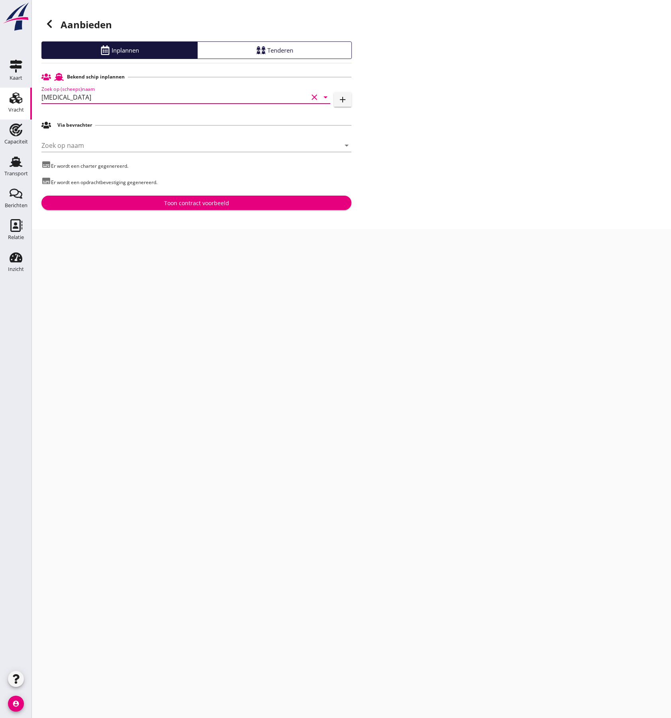
type input "[MEDICAL_DATA]"
click at [133, 202] on div "Toon contract voorbeeld" at bounding box center [196, 203] width 297 height 8
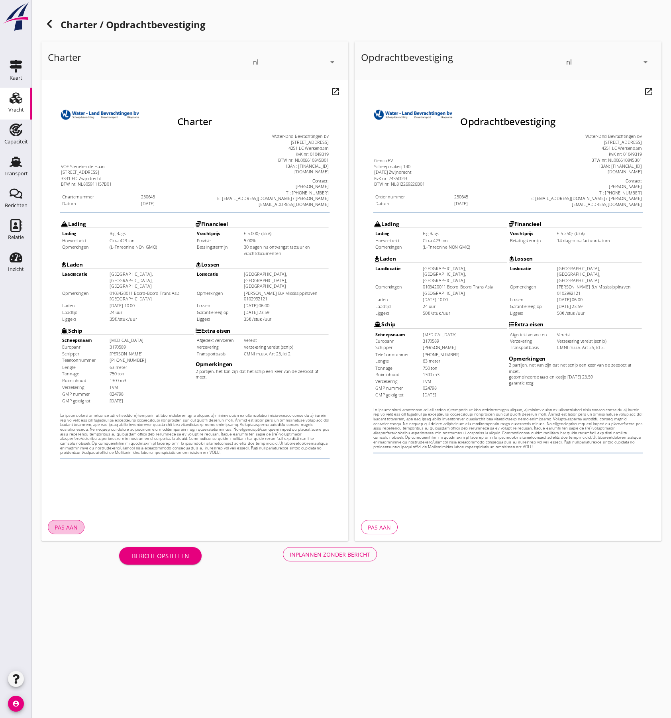
click at [72, 521] on button "Pas aan" at bounding box center [66, 527] width 37 height 14
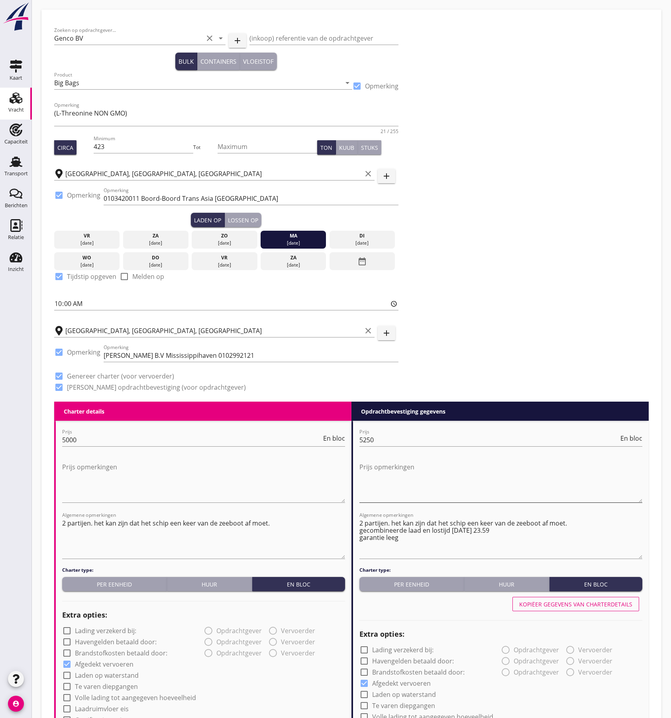
scroll to position [106, 0]
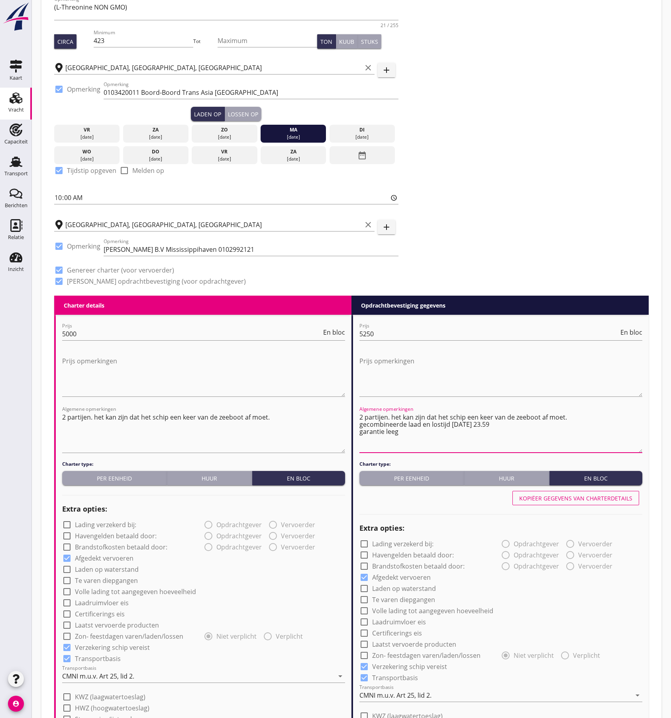
drag, startPoint x: 360, startPoint y: 425, endPoint x: 405, endPoint y: 431, distance: 45.3
click at [405, 431] on textarea "2 partijen. het kan zijn dat het schip een keer van de zeeboot af moet. gecombi…" at bounding box center [500, 432] width 283 height 42
click at [284, 418] on textarea "2 partijen. het kan zijn dat het schip een keer van de zeeboot af moet." at bounding box center [203, 432] width 283 height 42
paste textarea "gecombineerde laad en lostijd [DATE] 23.59 garantie leeg"
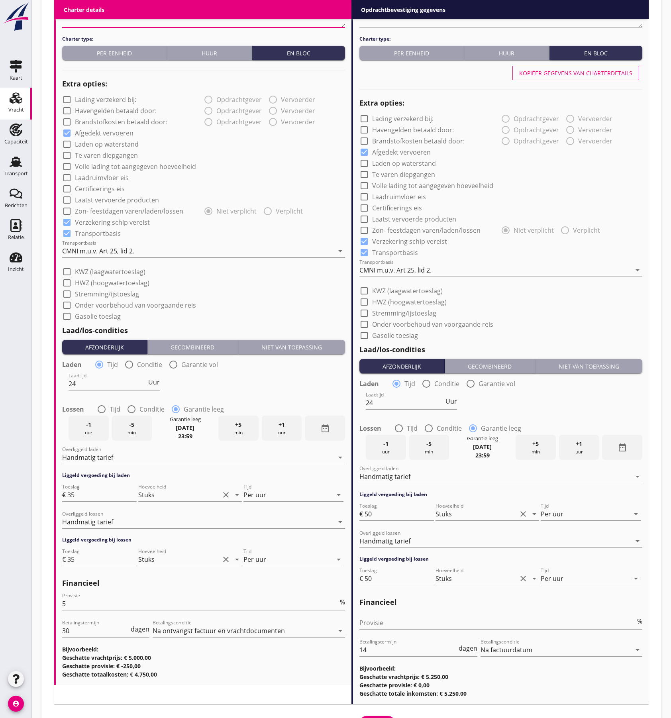
scroll to position [571, 0]
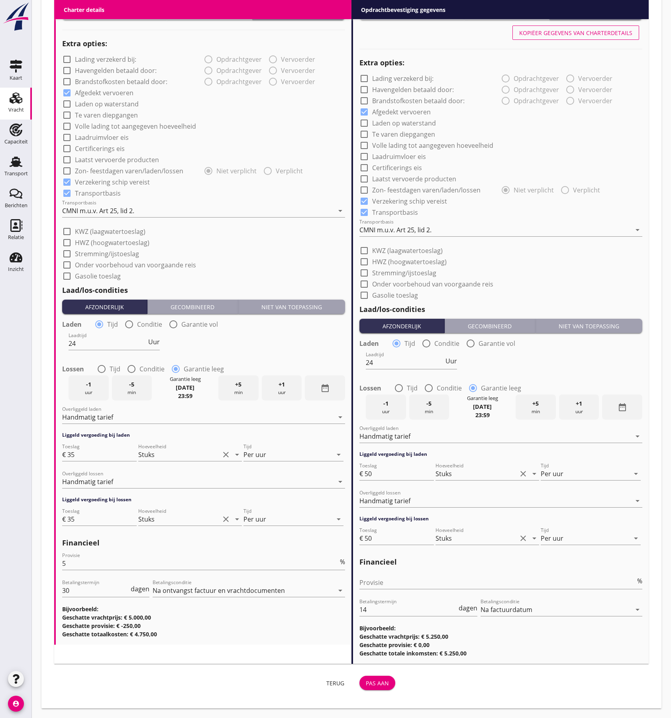
type textarea "2 partijen. het kan zijn dat het schip een keer van de zeeboot af moet. gecombi…"
click at [369, 681] on div "Pas aan" at bounding box center [377, 683] width 23 height 8
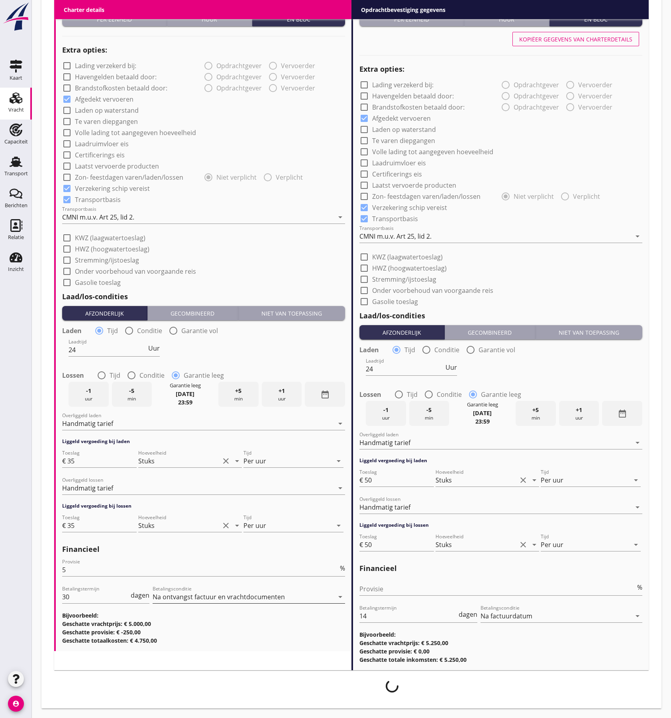
scroll to position [565, 0]
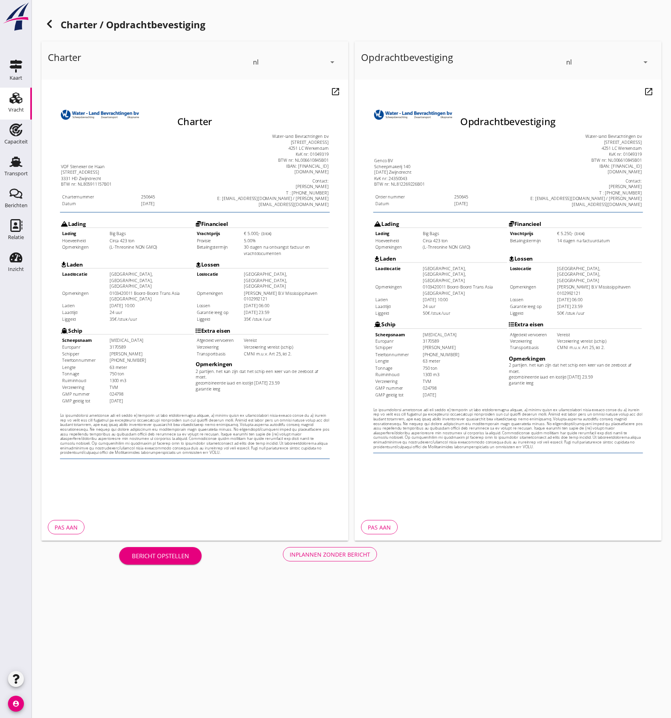
click at [304, 553] on div "Inplannen zonder bericht" at bounding box center [330, 554] width 80 height 8
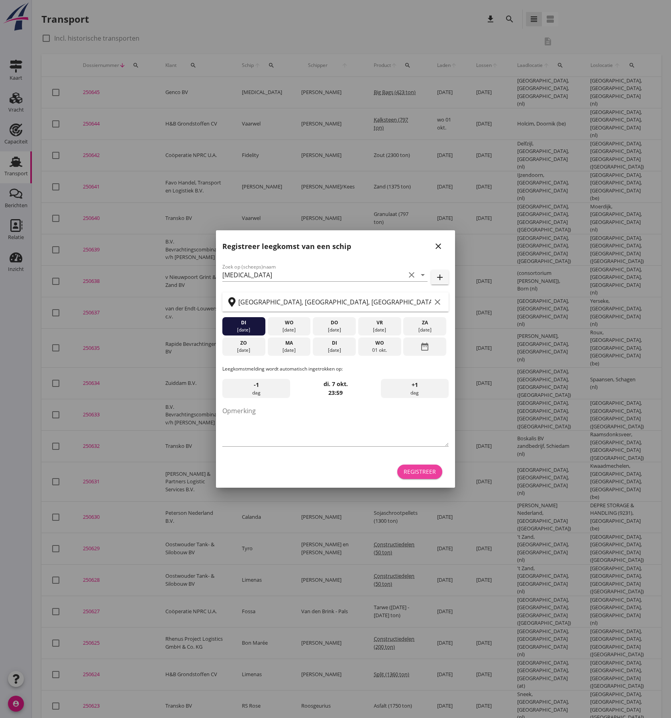
click at [421, 473] on div "Registreer" at bounding box center [419, 471] width 32 height 8
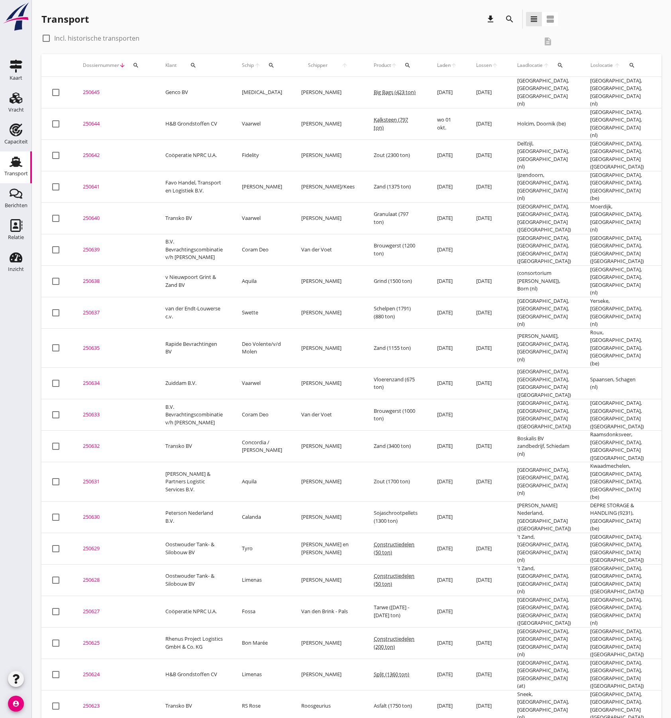
click at [91, 91] on div "250645" at bounding box center [114, 92] width 63 height 8
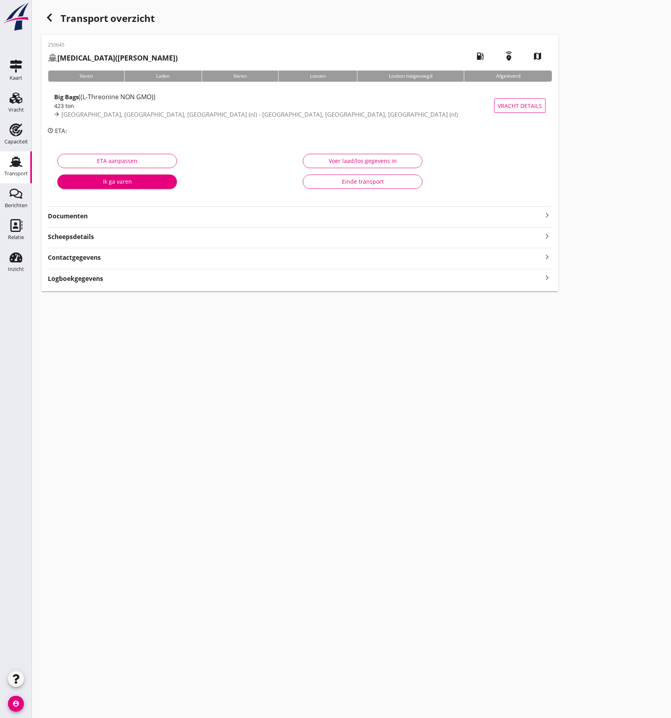
click at [109, 215] on strong "Documenten" at bounding box center [295, 215] width 494 height 9
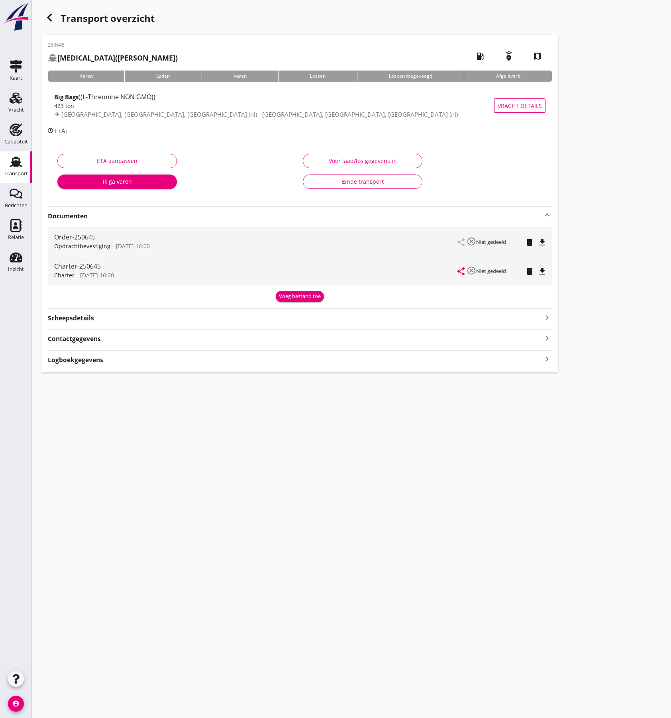
click at [545, 241] on icon "file_download" at bounding box center [542, 242] width 10 height 10
click at [541, 267] on icon "file_download" at bounding box center [542, 271] width 10 height 10
